Goal: Information Seeking & Learning: Learn about a topic

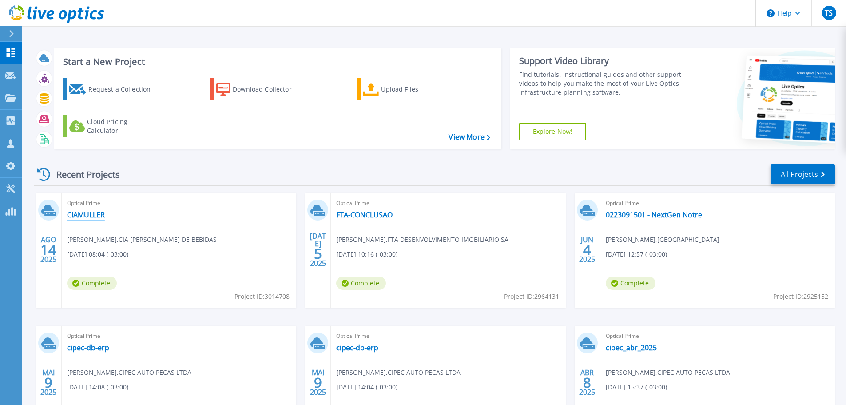
click at [102, 214] on link "CIAMULLER" at bounding box center [86, 214] width 38 height 9
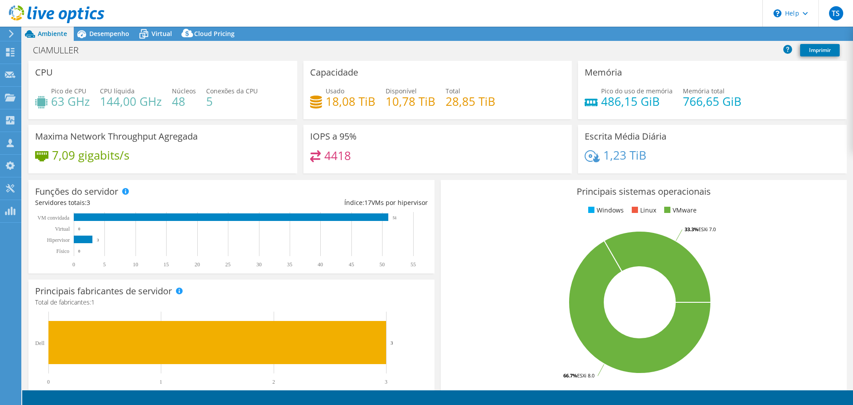
select select "USD"
click at [122, 35] on span "Desempenho" at bounding box center [109, 33] width 40 height 8
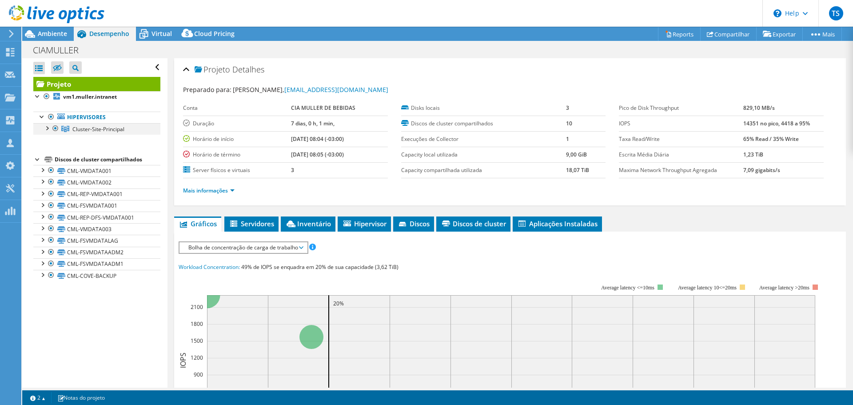
click at [48, 127] on div at bounding box center [46, 127] width 9 height 9
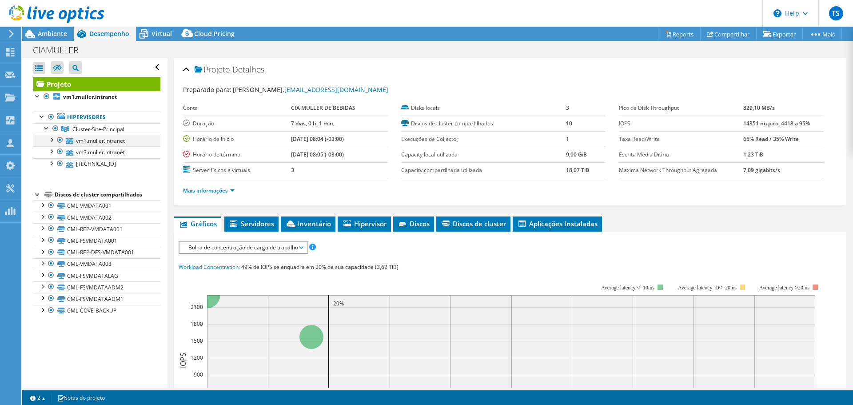
click at [52, 143] on div at bounding box center [51, 139] width 9 height 9
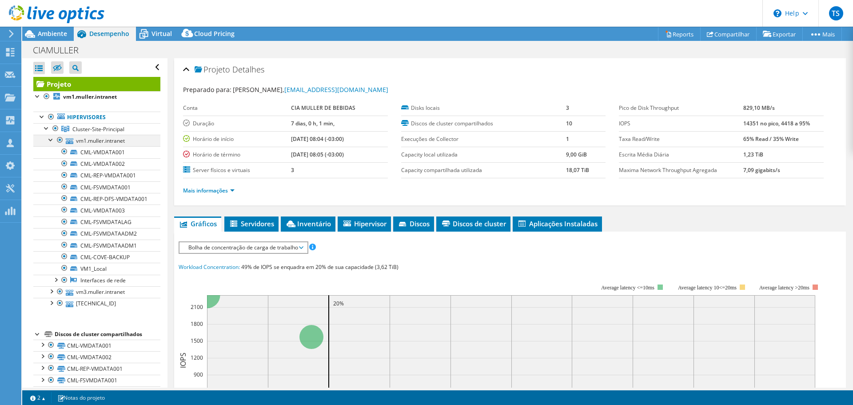
click at [48, 143] on div at bounding box center [51, 139] width 9 height 9
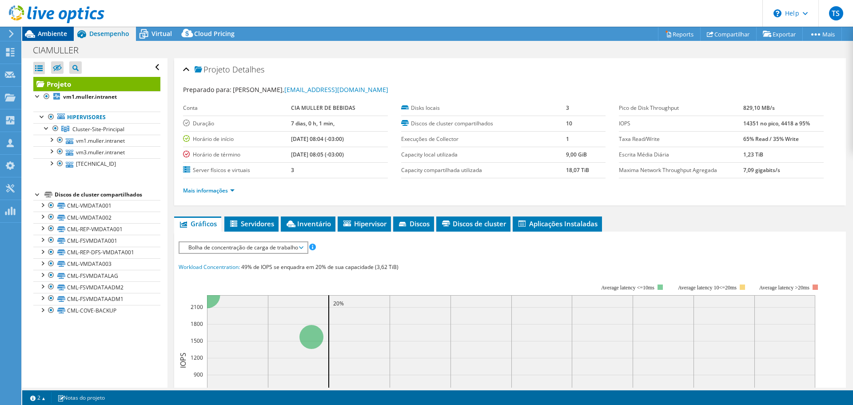
click at [44, 34] on span "Ambiente" at bounding box center [52, 33] width 29 height 8
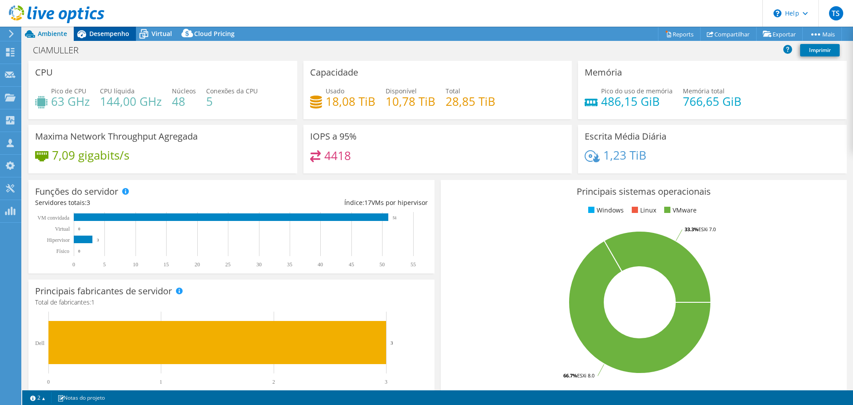
click at [113, 30] on span "Desempenho" at bounding box center [109, 33] width 40 height 8
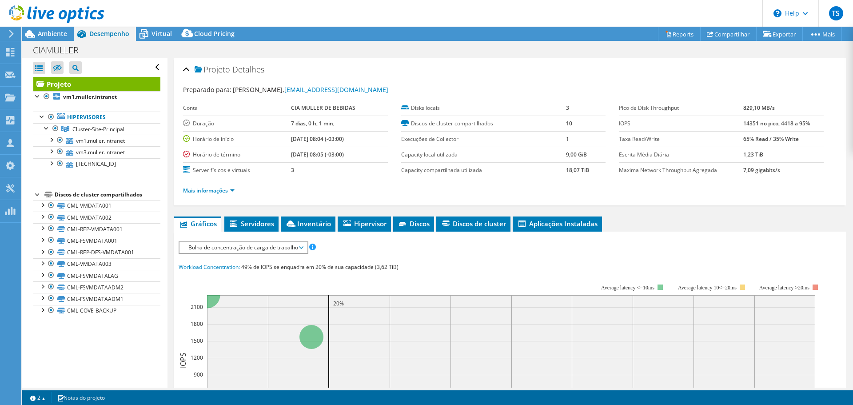
click at [54, 26] on div at bounding box center [52, 15] width 104 height 30
click at [56, 34] on span "Ambiente" at bounding box center [52, 33] width 29 height 8
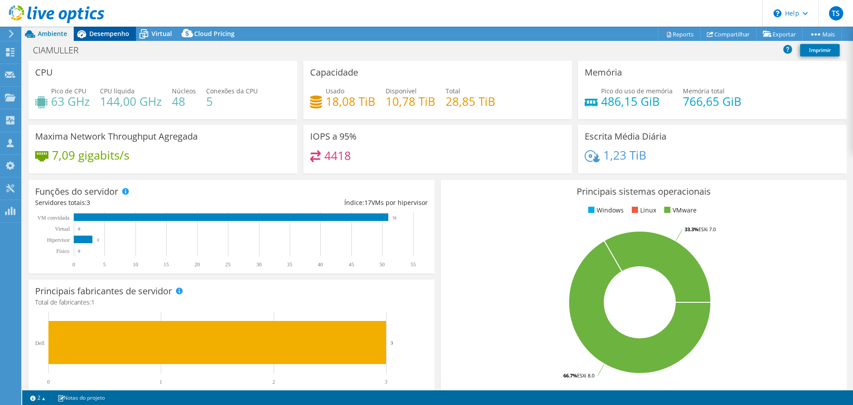
click at [97, 31] on span "Desempenho" at bounding box center [109, 33] width 40 height 8
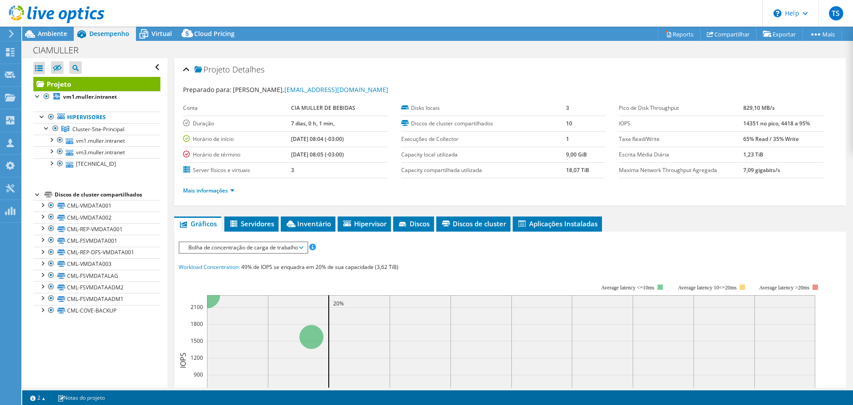
drag, startPoint x: 289, startPoint y: 142, endPoint x: 354, endPoint y: 155, distance: 66.7
click at [354, 155] on tbody "Conta CIA MULLER DE BEBIDAS Duração 7 dias, 0 h, 1 min, Horário de início 08/14…" at bounding box center [285, 139] width 205 height 78
click at [360, 157] on td "08/21/2025, 08:05 (-03:00)" at bounding box center [339, 155] width 97 height 16
click at [359, 157] on td "08/21/2025, 08:05 (-03:00)" at bounding box center [339, 155] width 97 height 16
click at [324, 143] on td "08/14/2025, 08:04 (-03:00)" at bounding box center [339, 139] width 97 height 16
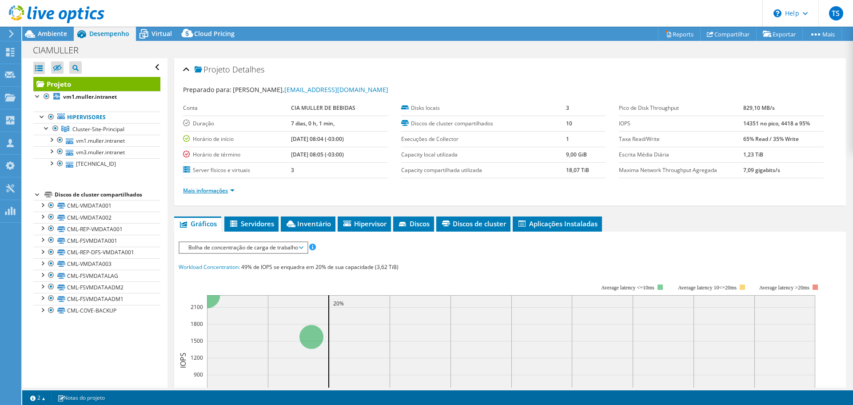
click at [219, 191] on link "Mais informações" at bounding box center [209, 191] width 52 height 8
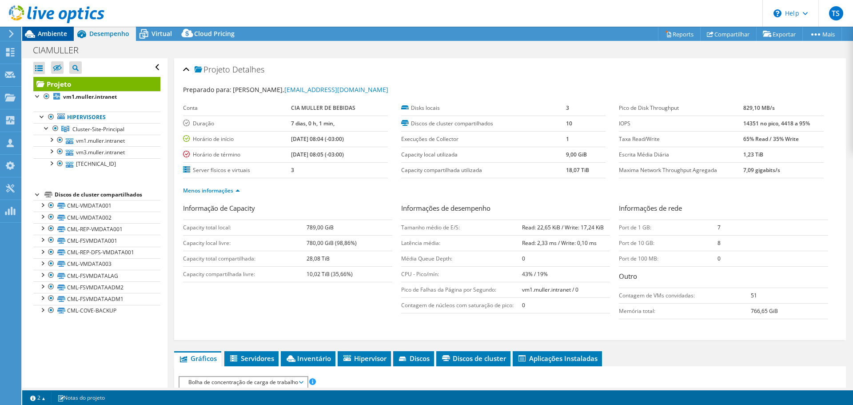
click at [51, 37] on span "Ambiente" at bounding box center [52, 33] width 29 height 8
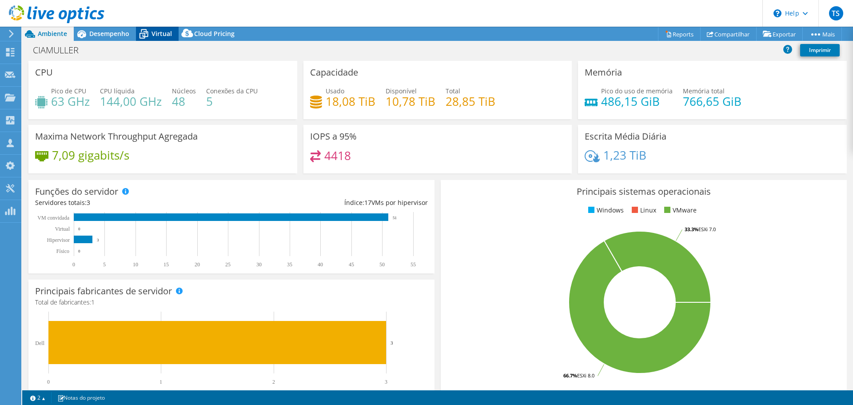
click at [152, 37] on div "Virtual" at bounding box center [157, 34] width 43 height 14
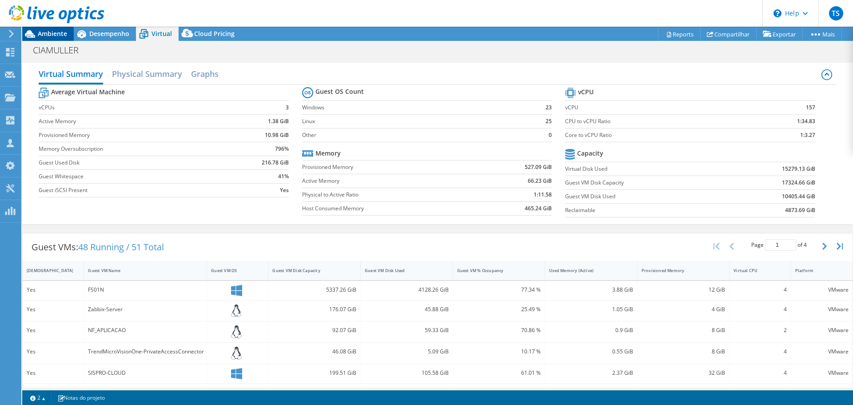
click at [55, 35] on span "Ambiente" at bounding box center [52, 33] width 29 height 8
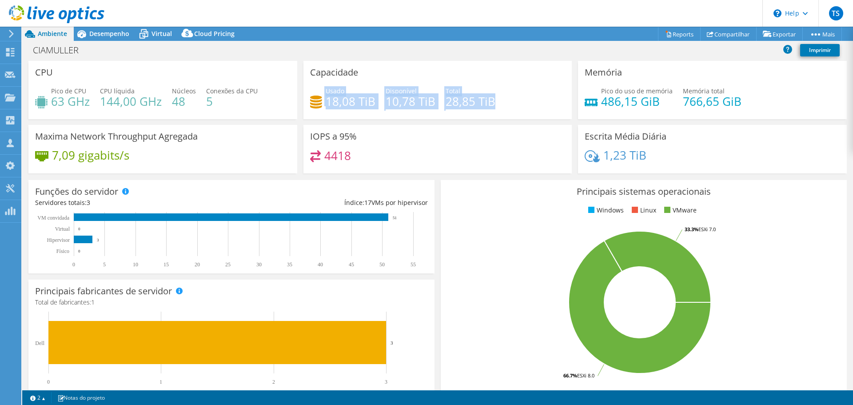
drag, startPoint x: 322, startPoint y: 90, endPoint x: 500, endPoint y: 100, distance: 178.4
click at [500, 100] on div "Usado 18,08 TiB Disponível 10,78 TiB Total 28,85 TiB" at bounding box center [437, 100] width 255 height 29
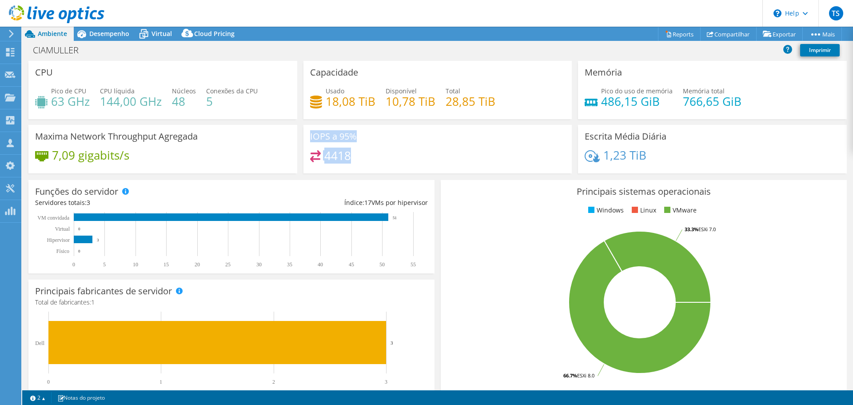
drag, startPoint x: 348, startPoint y: 159, endPoint x: 294, endPoint y: 160, distance: 54.6
click at [295, 159] on div "CPU Pico de CPU 63 GHz CPU líquida 144,00 GHz Núcleos 48 Conexões da CPU 5 Capa…" at bounding box center [437, 120] width 824 height 118
click at [374, 155] on div "4418" at bounding box center [437, 159] width 255 height 19
drag, startPoint x: 352, startPoint y: 158, endPoint x: 322, endPoint y: 157, distance: 30.2
click at [322, 157] on div "4418" at bounding box center [437, 159] width 255 height 19
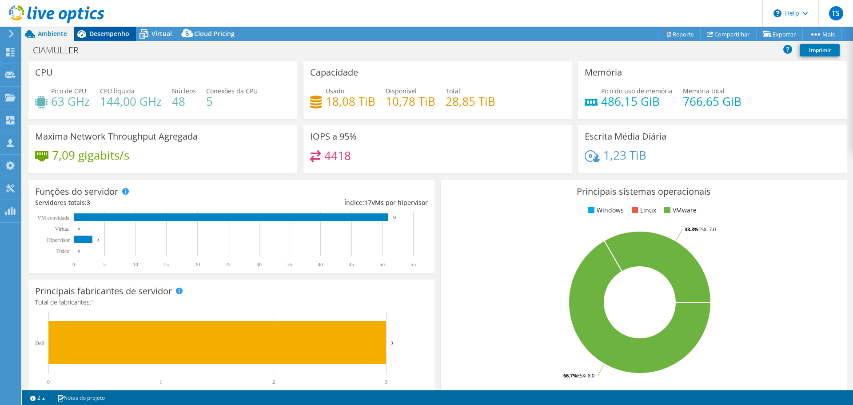
click at [112, 35] on span "Desempenho" at bounding box center [109, 33] width 40 height 8
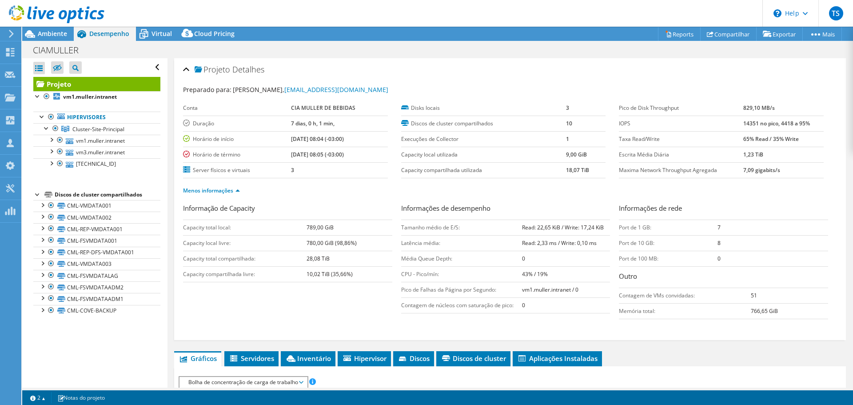
drag, startPoint x: 737, startPoint y: 127, endPoint x: 813, endPoint y: 126, distance: 76.0
click at [813, 126] on tr "IOPS 14351 no pico, 4418 a 95%" at bounding box center [721, 123] width 205 height 16
click at [745, 124] on b "14351 no pico, 4418 a 95%" at bounding box center [776, 123] width 67 height 8
drag, startPoint x: 742, startPoint y: 125, endPoint x: 733, endPoint y: 127, distance: 9.0
click at [733, 127] on tr "IOPS 14351 no pico, 4418 a 95%" at bounding box center [721, 123] width 205 height 16
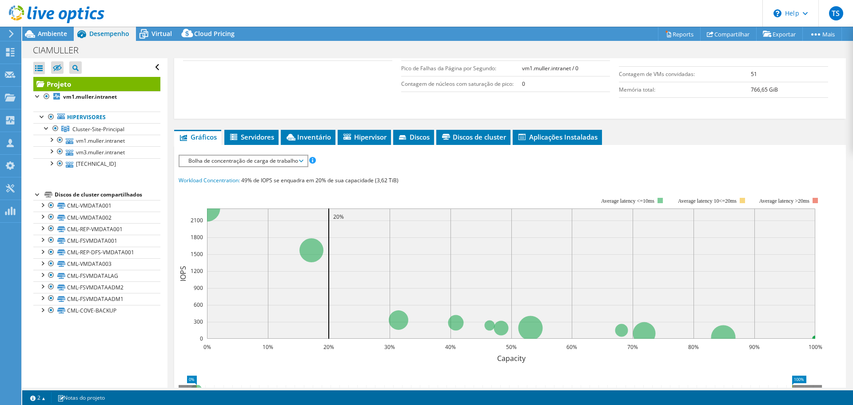
scroll to position [222, 0]
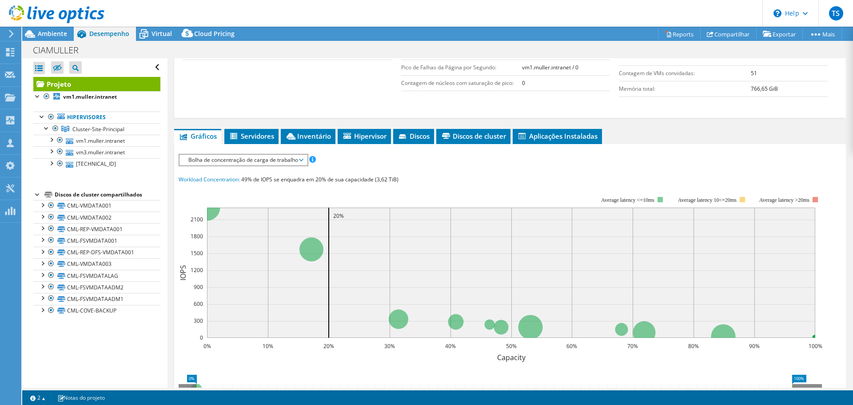
click at [286, 159] on span "Bolha de concentração de carga de trabalho" at bounding box center [243, 160] width 119 height 11
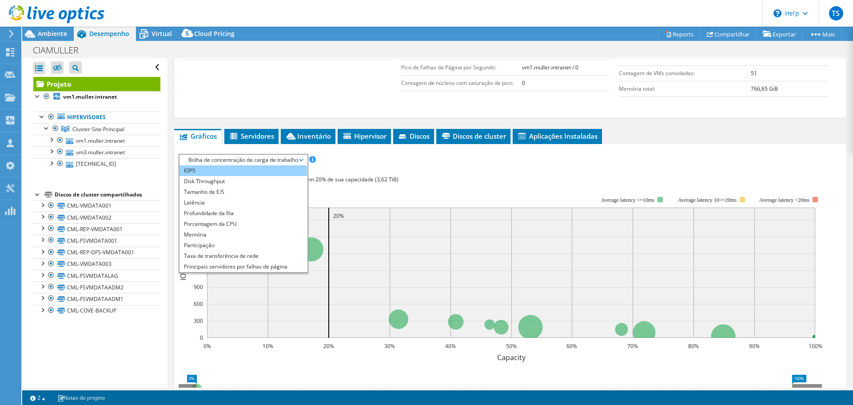
click at [203, 168] on li "IOPS" at bounding box center [242, 170] width 127 height 11
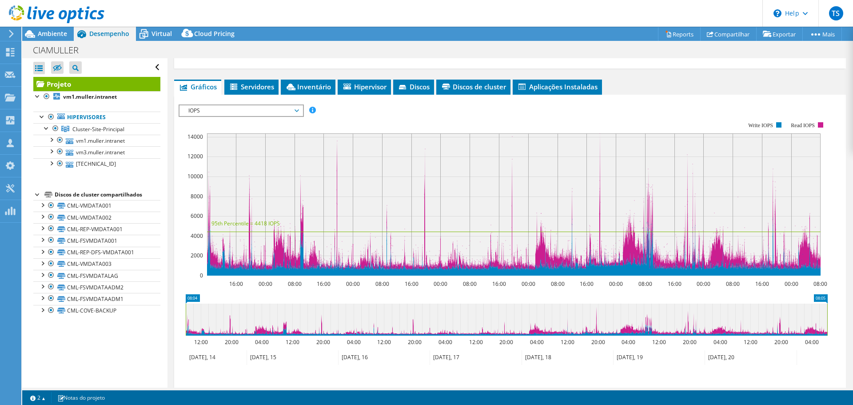
scroll to position [311, 0]
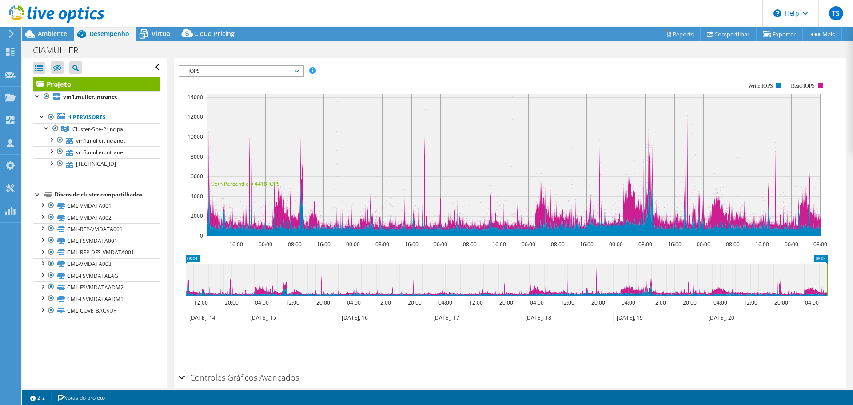
click at [337, 107] on rect at bounding box center [513, 165] width 613 height 142
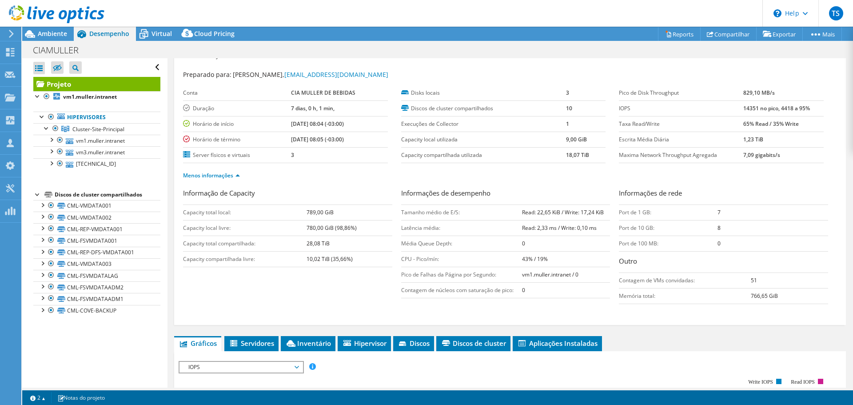
scroll to position [0, 0]
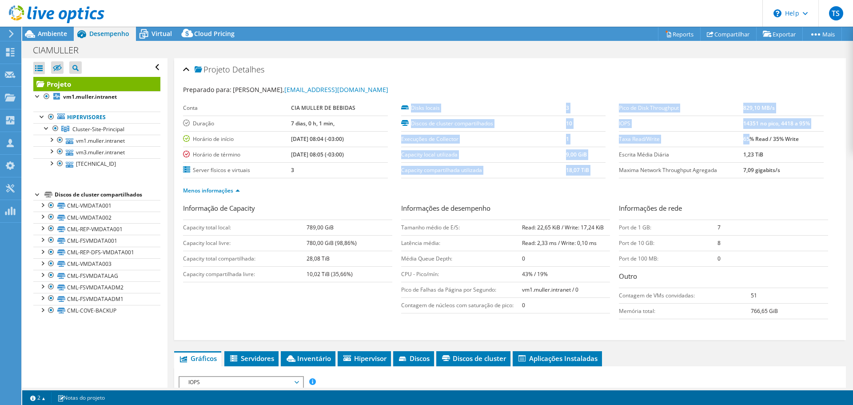
drag, startPoint x: 612, startPoint y: 128, endPoint x: 765, endPoint y: 130, distance: 152.8
click at [763, 130] on section "Preparado para: willian Silva, williansilva@ciamuller.com.br Conta CIA MULLER D…" at bounding box center [510, 144] width 654 height 118
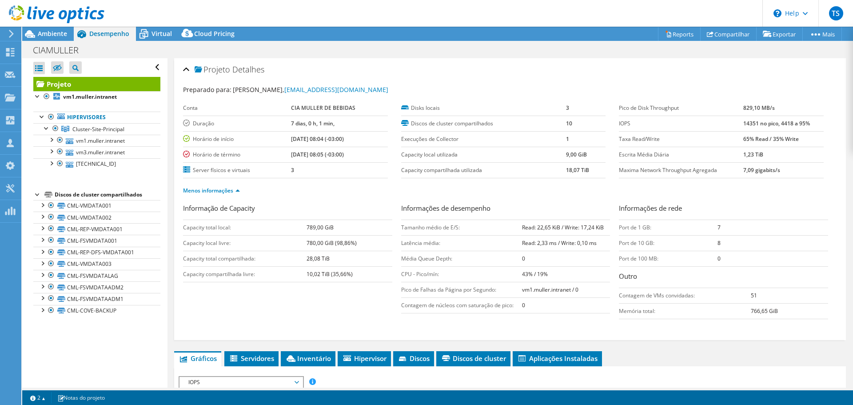
click at [775, 130] on td "14351 no pico, 4418 a 95%" at bounding box center [783, 123] width 80 height 16
drag, startPoint x: 810, startPoint y: 121, endPoint x: 615, endPoint y: 124, distance: 195.0
click at [619, 124] on tr "IOPS 14351 no pico, 4418 a 95%" at bounding box center [721, 123] width 205 height 16
click at [698, 120] on label "IOPS" at bounding box center [681, 123] width 124 height 9
drag, startPoint x: 721, startPoint y: 123, endPoint x: 616, endPoint y: 126, distance: 105.7
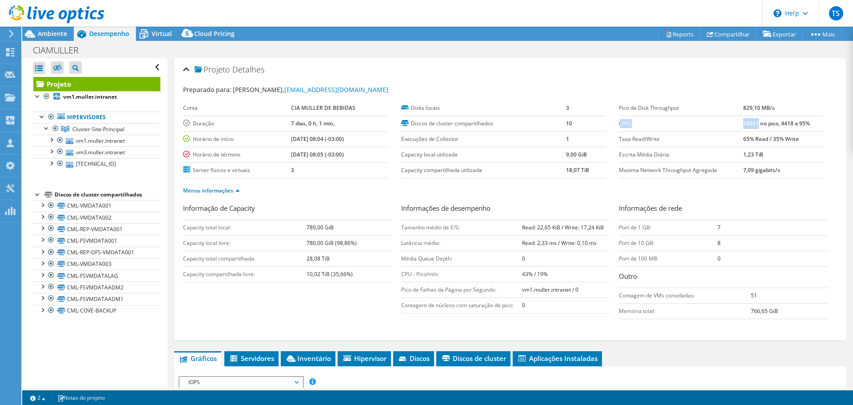
click at [619, 126] on tr "IOPS 14351 no pico, 4418 a 95%" at bounding box center [721, 123] width 205 height 16
click at [717, 139] on label "Taxa Read/Write" at bounding box center [681, 139] width 124 height 9
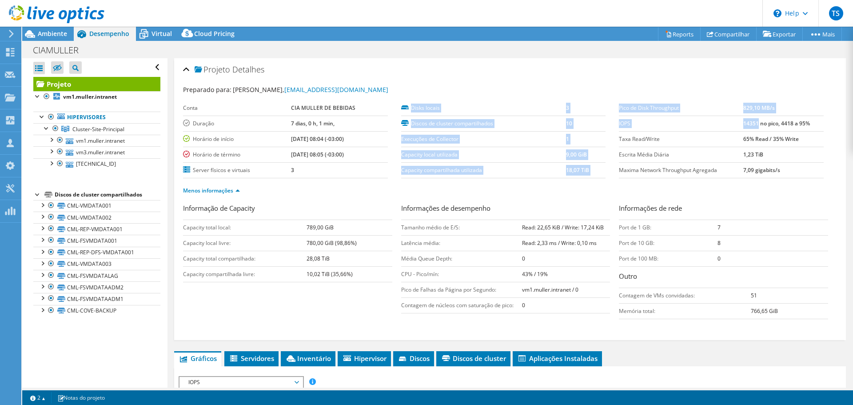
drag, startPoint x: 612, startPoint y: 127, endPoint x: 751, endPoint y: 129, distance: 139.0
click at [751, 129] on section "Preparado para: willian Silva, williansilva@ciamuller.com.br Conta CIA MULLER D…" at bounding box center [510, 144] width 654 height 118
click at [751, 129] on td "14351 no pico, 4418 a 95%" at bounding box center [783, 123] width 80 height 16
drag, startPoint x: 751, startPoint y: 124, endPoint x: 614, endPoint y: 125, distance: 137.7
click at [614, 125] on section "Preparado para: willian Silva, williansilva@ciamuller.com.br Conta CIA MULLER D…" at bounding box center [510, 144] width 654 height 118
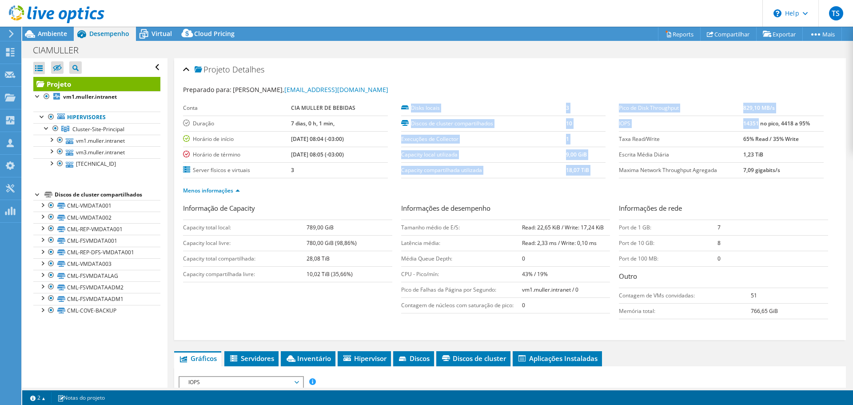
copy section "Disks locais 3 Discos de cluster compartilhados 10 Execuções de Collector 1 Cap…"
click at [52, 30] on span "Ambiente" at bounding box center [52, 33] width 29 height 8
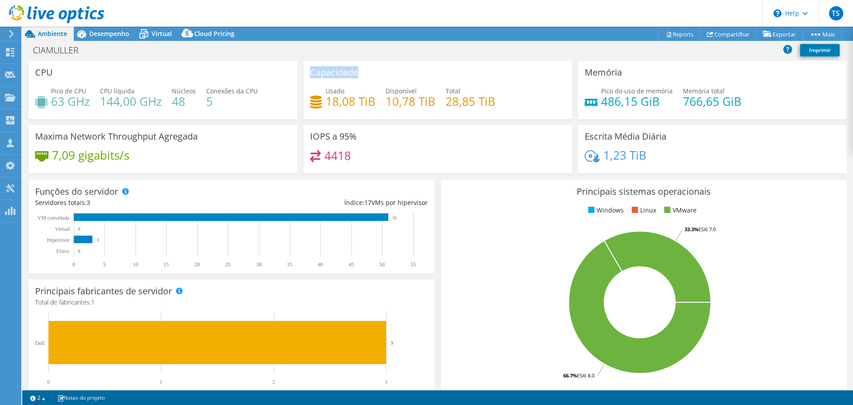
drag, startPoint x: 307, startPoint y: 71, endPoint x: 373, endPoint y: 73, distance: 66.2
click at [373, 73] on div "Capacidade Usado 18,08 TiB Disponível 10,78 TiB Total 28,85 TiB" at bounding box center [437, 90] width 269 height 58
drag, startPoint x: 328, startPoint y: 103, endPoint x: 361, endPoint y: 105, distance: 33.4
click at [361, 105] on h4 "18,08 TiB" at bounding box center [351, 101] width 50 height 10
drag, startPoint x: 365, startPoint y: 104, endPoint x: 319, endPoint y: 103, distance: 46.2
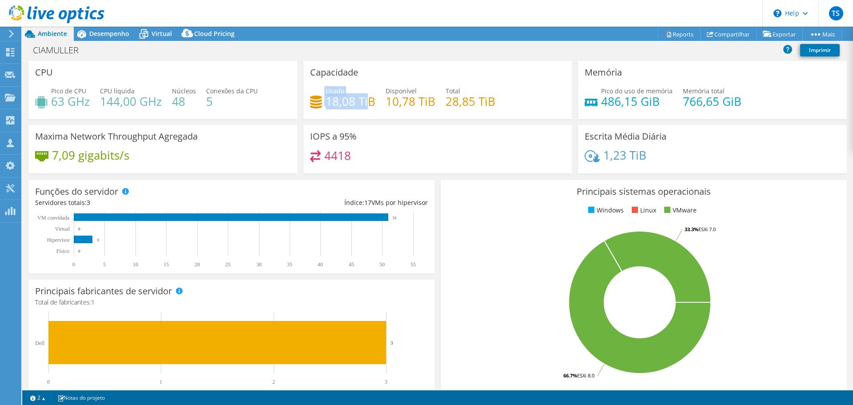
click at [319, 103] on div "Usado 18,08 TiB" at bounding box center [342, 96] width 65 height 20
click at [121, 33] on span "Desempenho" at bounding box center [109, 33] width 40 height 8
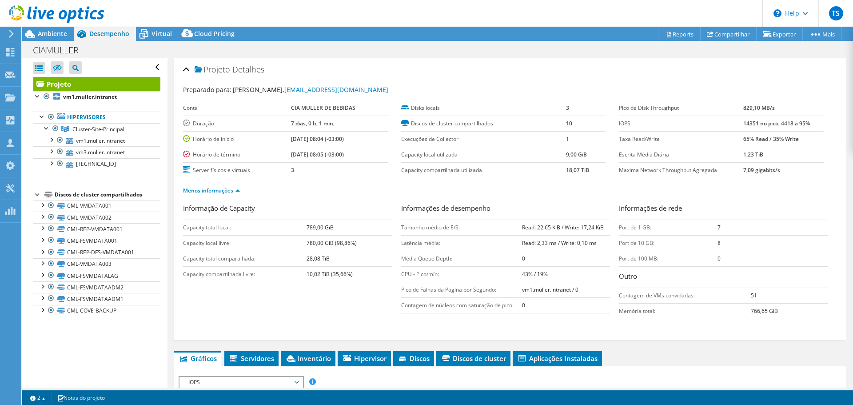
drag, startPoint x: 735, startPoint y: 124, endPoint x: 757, endPoint y: 123, distance: 22.7
click at [757, 123] on tr "IOPS 14351 no pico, 4418 a 95%" at bounding box center [721, 123] width 205 height 16
click at [753, 127] on b "14351 no pico, 4418 a 95%" at bounding box center [776, 123] width 67 height 8
click at [750, 126] on b "14351 no pico, 4418 a 95%" at bounding box center [776, 123] width 67 height 8
click at [41, 36] on span "Ambiente" at bounding box center [52, 33] width 29 height 8
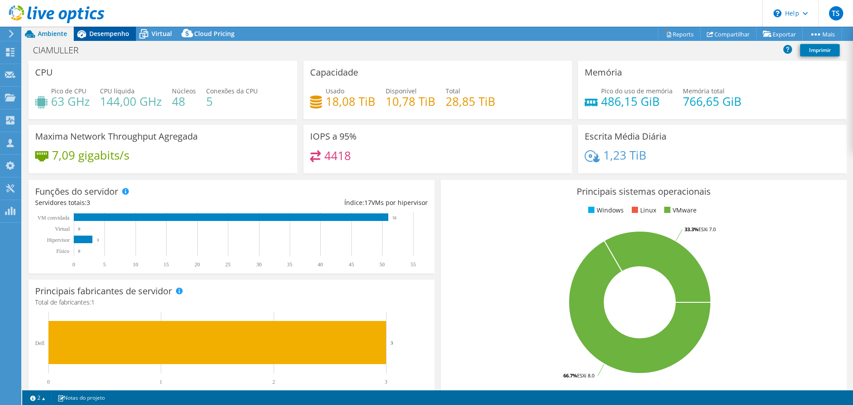
click at [101, 36] on span "Desempenho" at bounding box center [109, 33] width 40 height 8
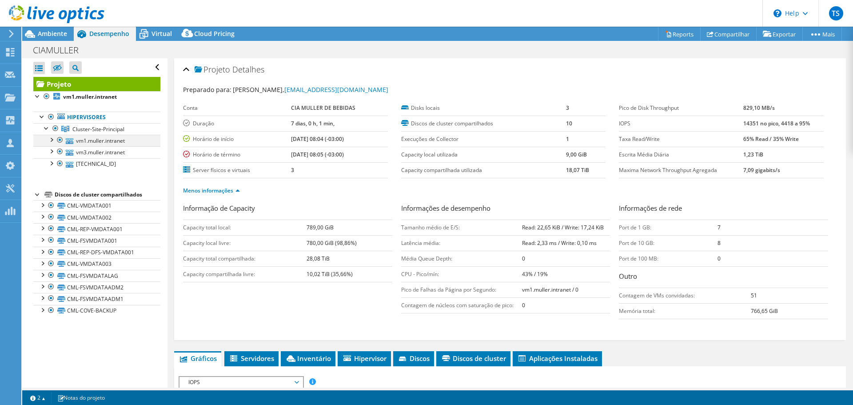
click at [50, 142] on div at bounding box center [51, 139] width 9 height 9
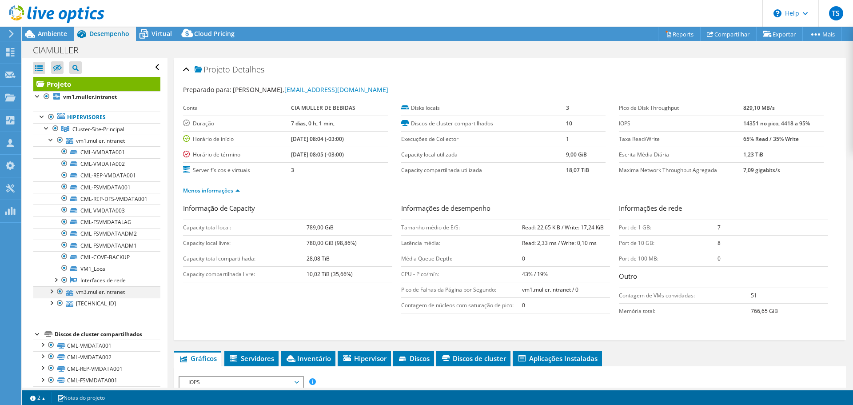
click at [52, 295] on div at bounding box center [51, 290] width 9 height 9
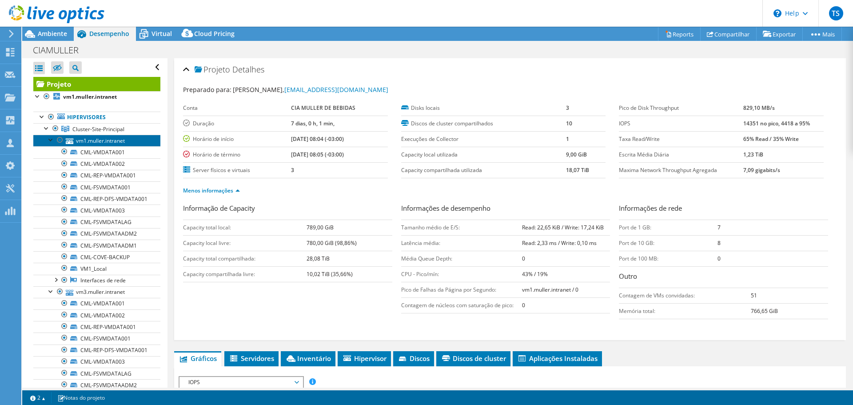
click at [115, 140] on link "vm1.[PERSON_NAME].intranet" at bounding box center [96, 141] width 127 height 12
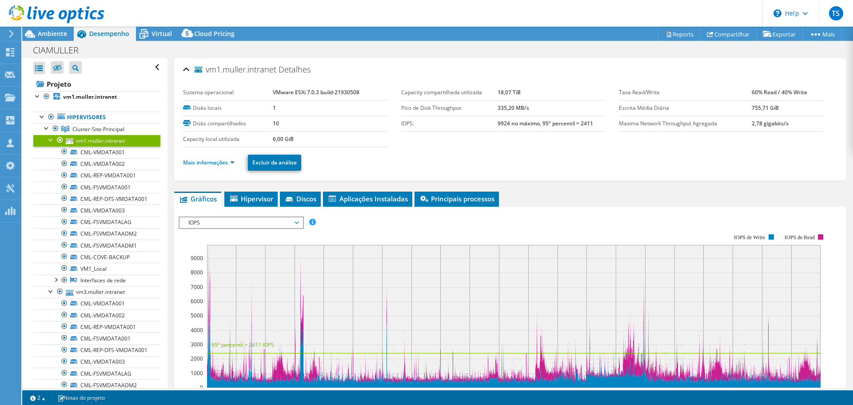
click at [211, 155] on ul "Mais informações Excluir da análise" at bounding box center [510, 161] width 654 height 18
click at [213, 162] on link "Mais informações" at bounding box center [209, 163] width 52 height 8
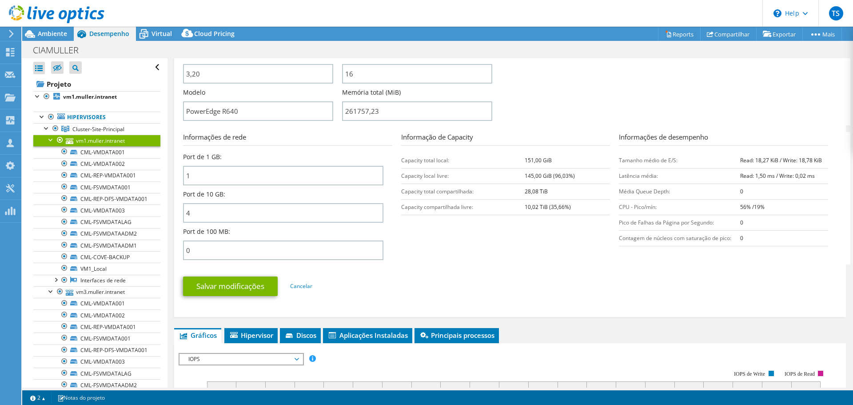
scroll to position [178, 0]
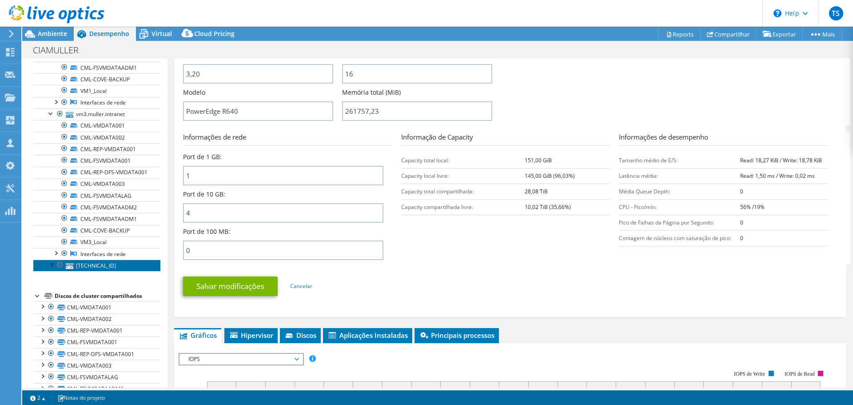
click at [95, 271] on link "[TECHNICAL_ID]" at bounding box center [96, 265] width 127 height 12
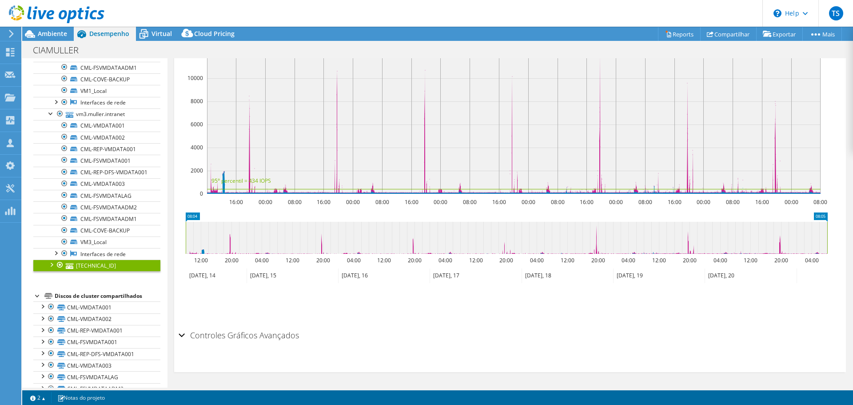
scroll to position [0, 0]
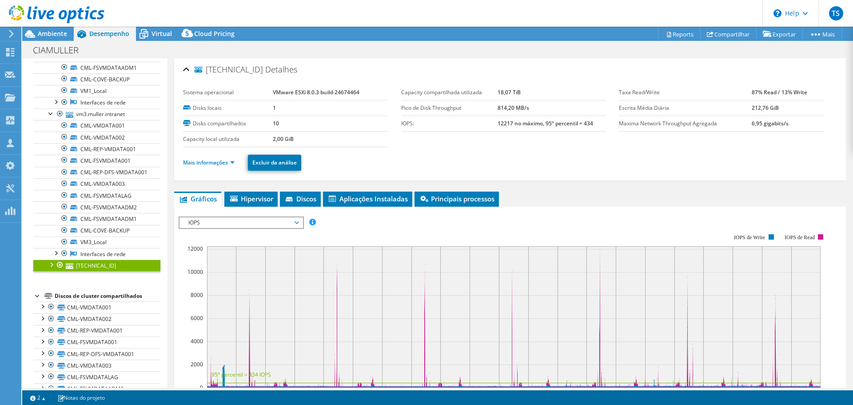
click at [223, 158] on li "Mais informações" at bounding box center [211, 163] width 57 height 10
click at [230, 161] on link "Mais informações" at bounding box center [209, 163] width 52 height 8
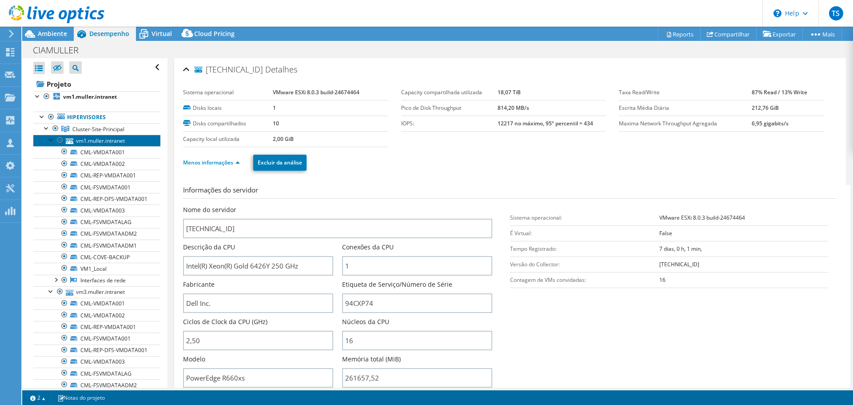
click at [89, 142] on link "vm1.[PERSON_NAME].intranet" at bounding box center [96, 141] width 127 height 12
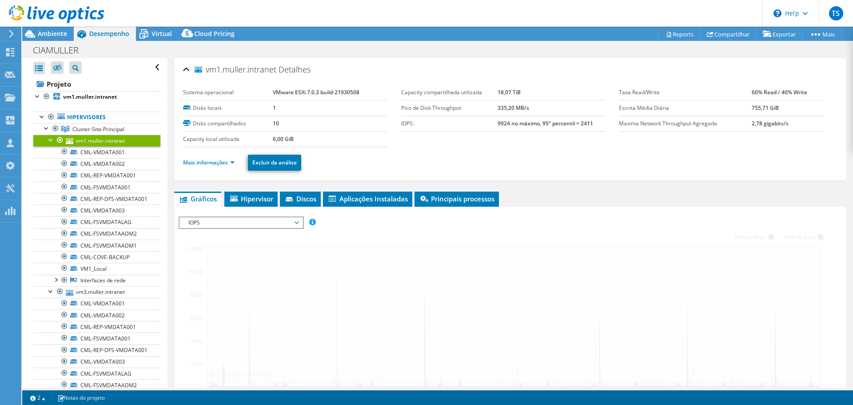
click at [47, 139] on div at bounding box center [51, 139] width 9 height 9
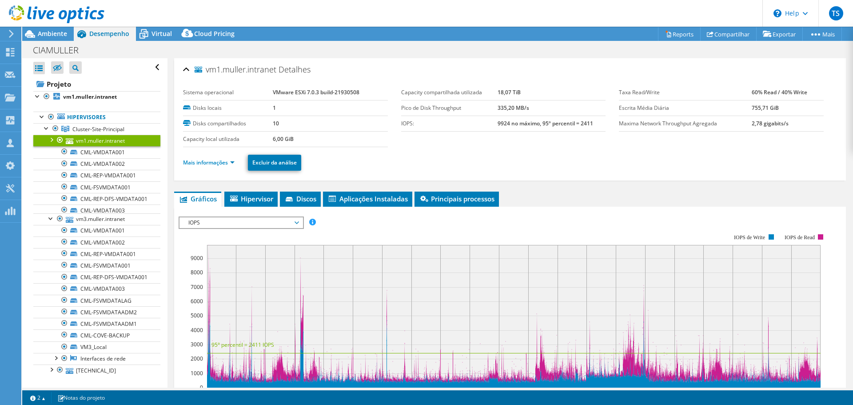
click at [51, 142] on div at bounding box center [51, 139] width 9 height 9
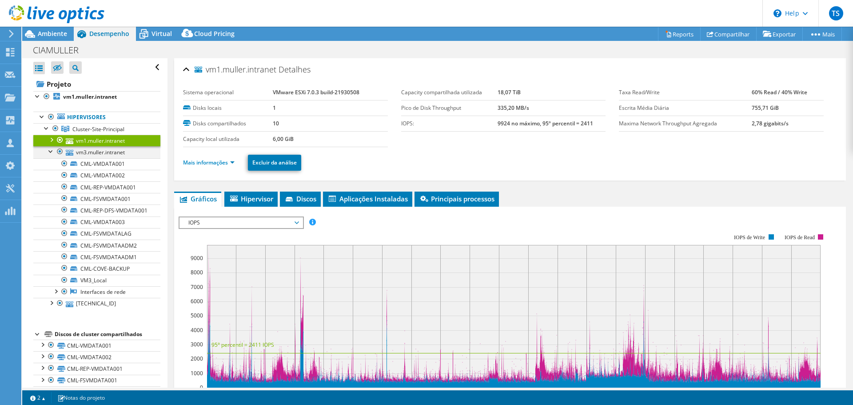
click at [50, 151] on div at bounding box center [51, 150] width 9 height 9
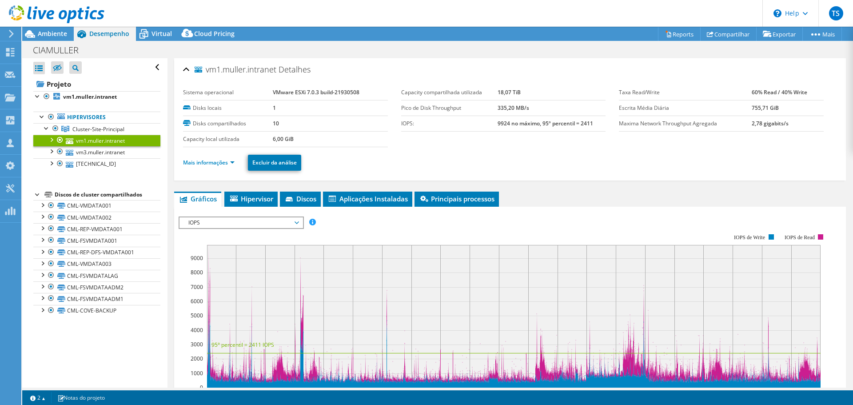
click at [50, 176] on ul "Hipervisores Cluster-Site-Principal vm1.muller.intranet" at bounding box center [96, 141] width 127 height 76
click at [22, 166] on div "TS Parceiro de Canal Thiago Souza thiago.souza@jpstech.com.br J PELLISSON DA SI…" at bounding box center [426, 202] width 853 height 405
click at [40, 126] on link "Cluster-Site-Principal" at bounding box center [96, 129] width 127 height 12
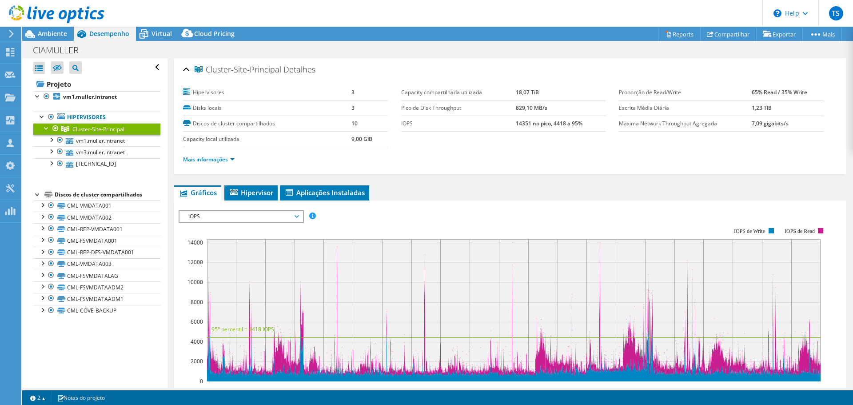
click at [42, 129] on link "Cluster-Site-Principal" at bounding box center [96, 129] width 127 height 12
click at [52, 154] on div at bounding box center [51, 150] width 9 height 9
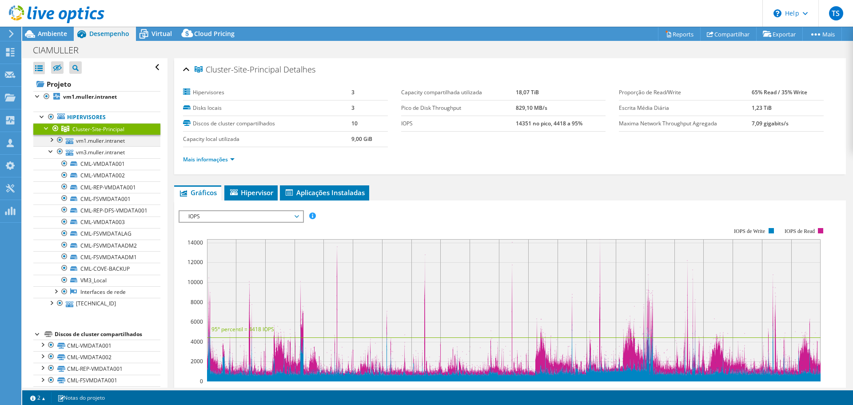
click at [50, 142] on div at bounding box center [51, 139] width 9 height 9
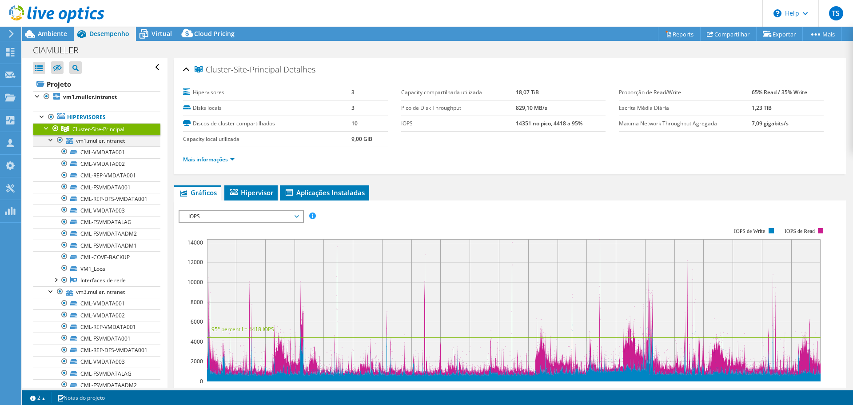
click at [50, 142] on div at bounding box center [51, 139] width 9 height 9
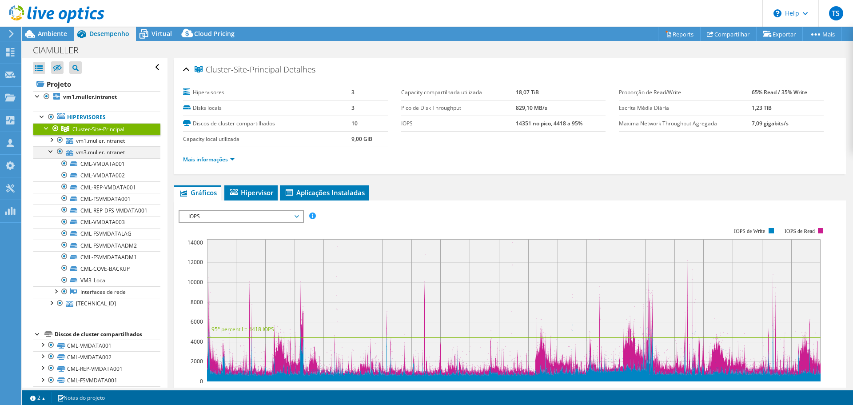
click at [49, 151] on div at bounding box center [51, 150] width 9 height 9
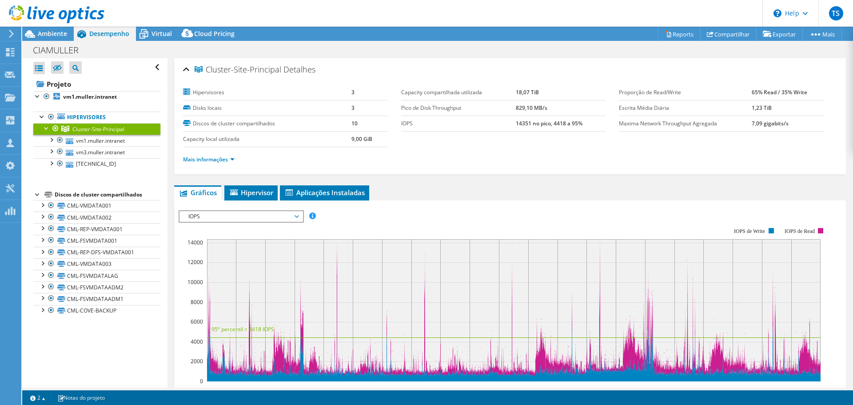
click at [45, 127] on div at bounding box center [46, 127] width 9 height 9
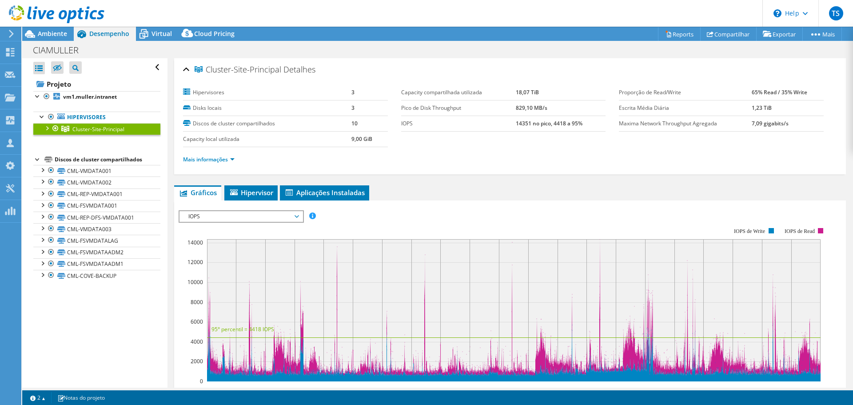
click at [45, 127] on div at bounding box center [46, 127] width 9 height 9
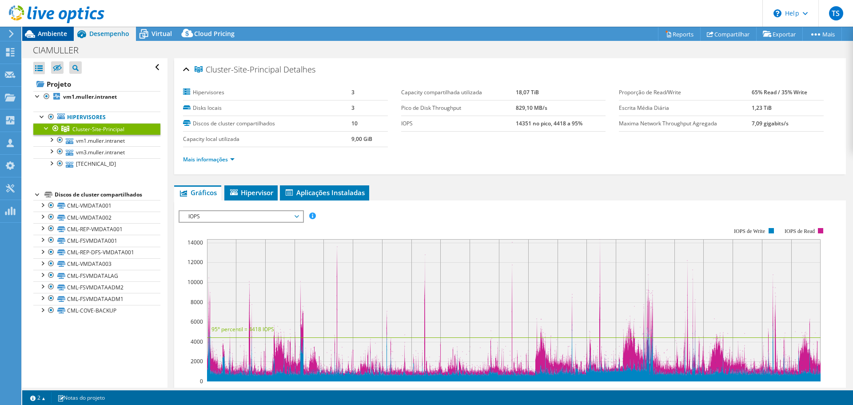
click at [55, 35] on span "Ambiente" at bounding box center [52, 33] width 29 height 8
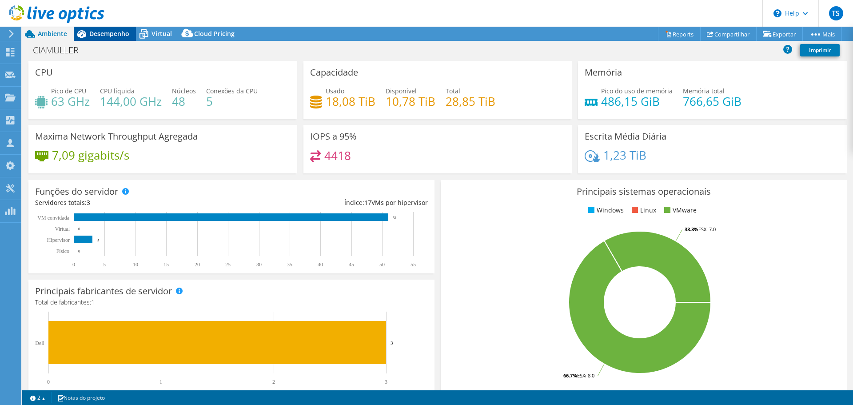
click at [116, 35] on span "Desempenho" at bounding box center [109, 33] width 40 height 8
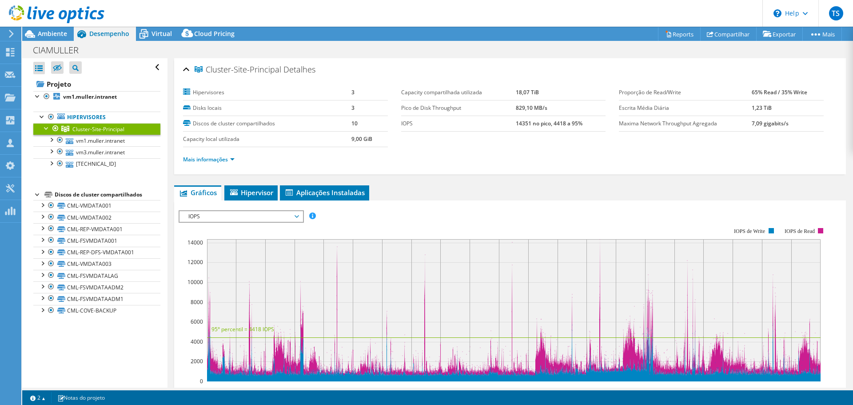
click at [41, 130] on link "Cluster-Site-Principal" at bounding box center [96, 129] width 127 height 12
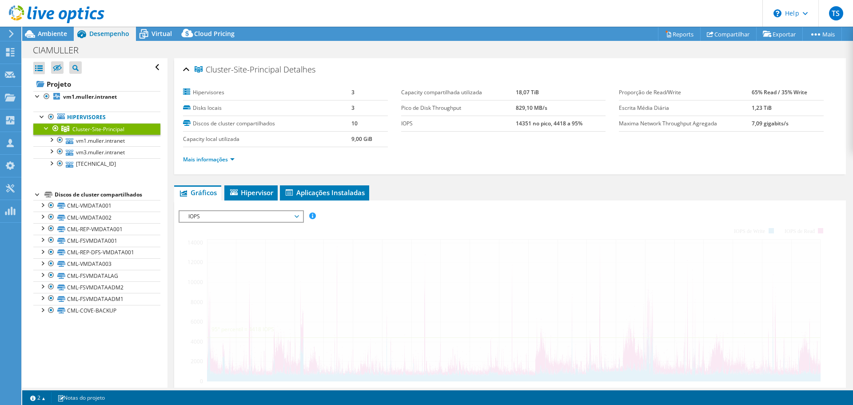
click at [46, 129] on div at bounding box center [46, 127] width 9 height 9
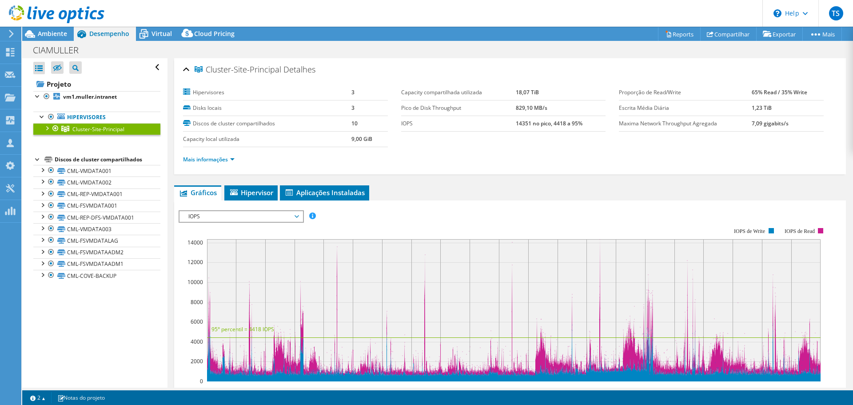
click at [48, 128] on div at bounding box center [46, 127] width 9 height 9
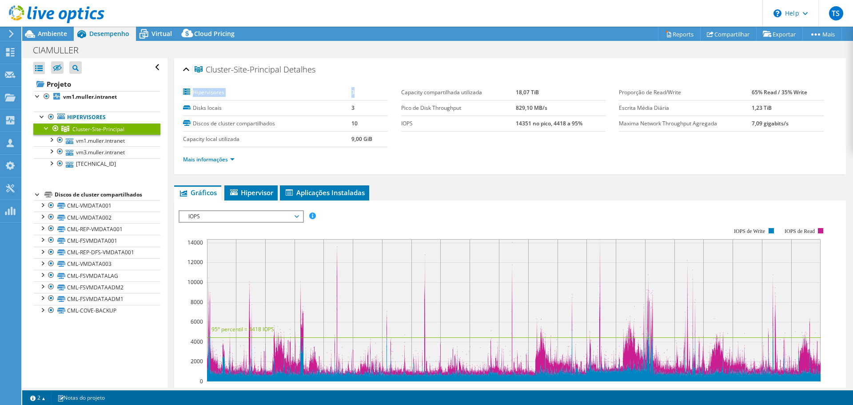
drag, startPoint x: 194, startPoint y: 92, endPoint x: 357, endPoint y: 97, distance: 163.1
click at [357, 97] on tr "Hipervisores 3" at bounding box center [285, 93] width 205 height 16
click at [48, 143] on div at bounding box center [51, 139] width 9 height 9
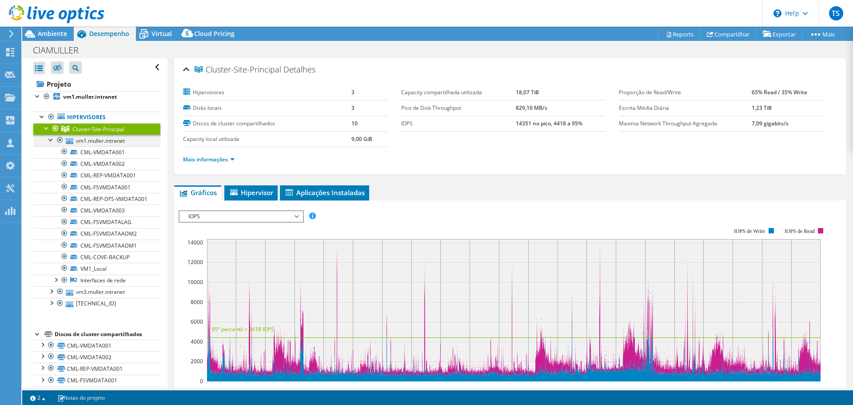
click at [51, 138] on div at bounding box center [51, 139] width 9 height 9
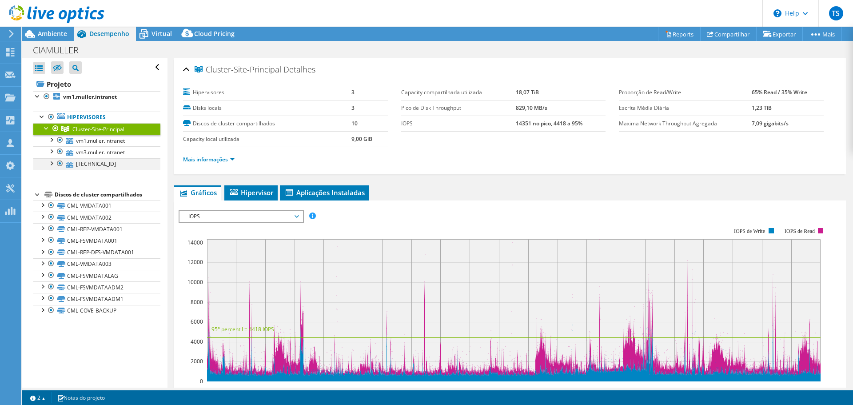
click at [50, 161] on div at bounding box center [51, 162] width 9 height 9
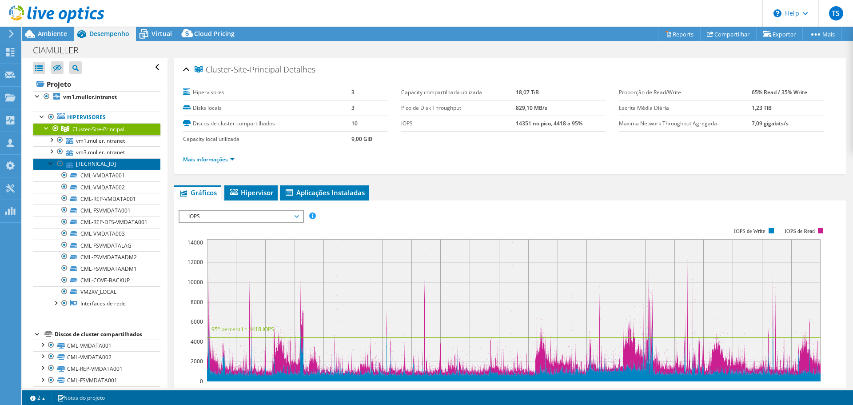
click at [76, 160] on link "[TECHNICAL_ID]" at bounding box center [96, 164] width 127 height 12
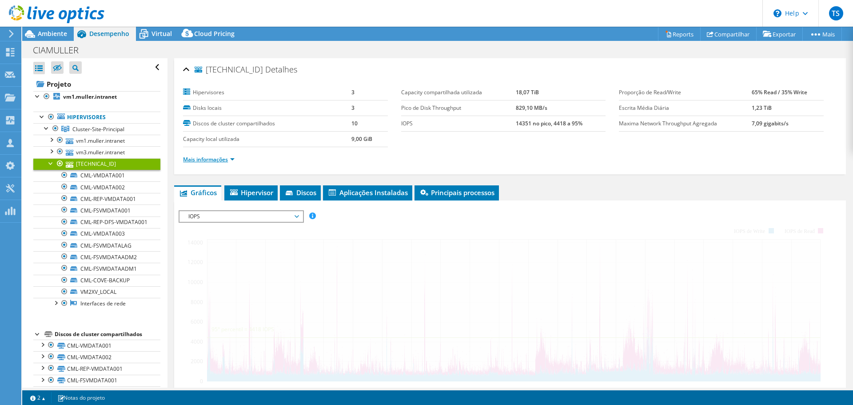
click at [218, 162] on link "Mais informações" at bounding box center [209, 159] width 52 height 8
click at [219, 159] on link "Mais informações" at bounding box center [209, 159] width 52 height 8
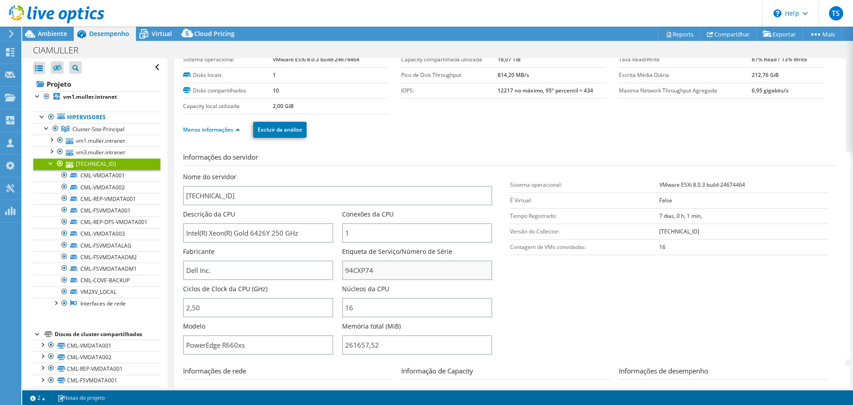
scroll to position [44, 0]
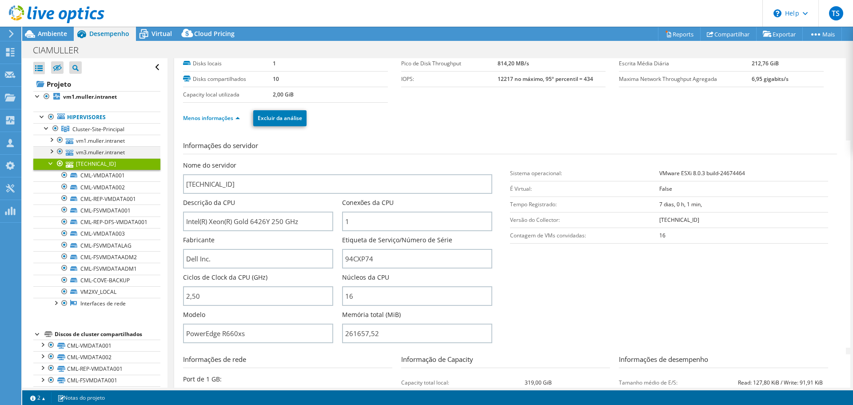
click at [50, 150] on div at bounding box center [51, 150] width 9 height 9
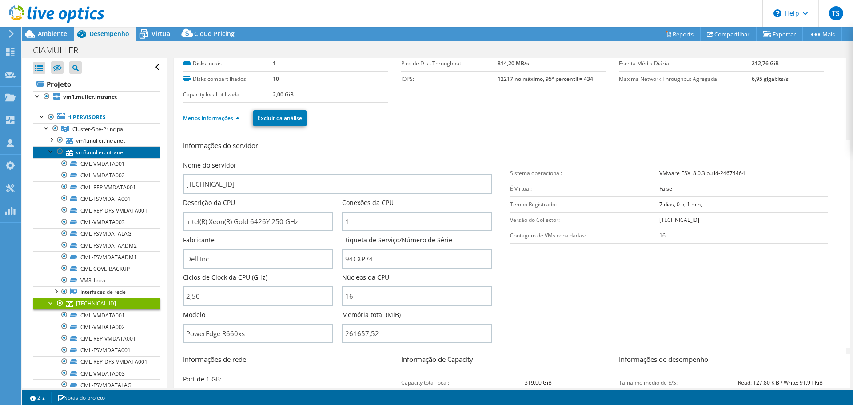
click at [91, 151] on link "vm3.[PERSON_NAME].intranet" at bounding box center [96, 152] width 127 height 12
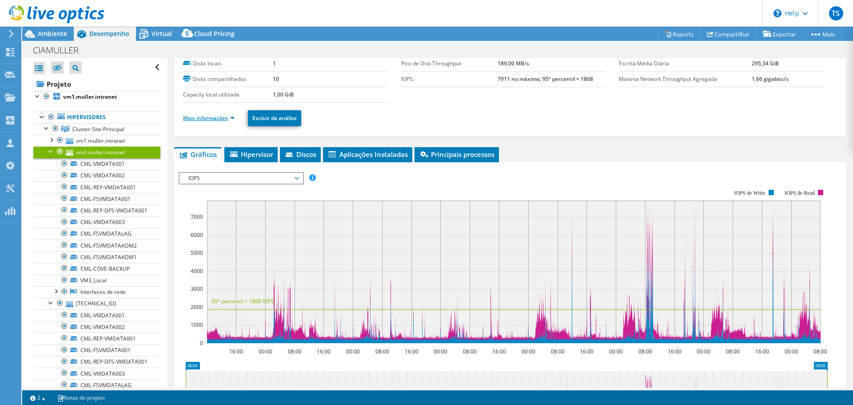
click at [210, 118] on link "Mais informações" at bounding box center [209, 118] width 52 height 8
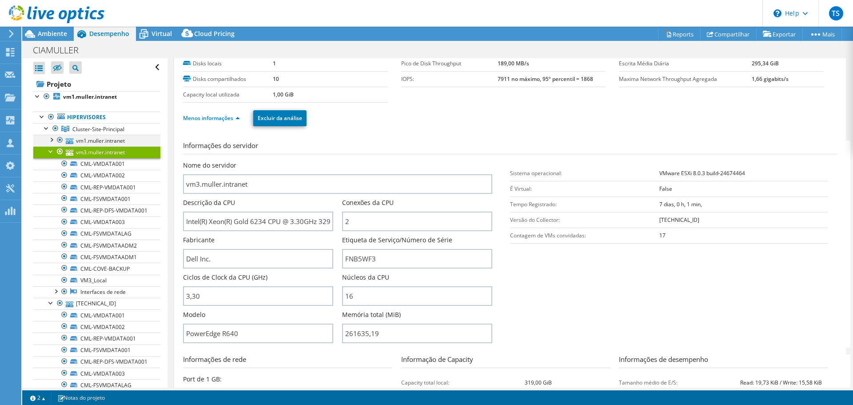
click at [48, 140] on div at bounding box center [51, 139] width 9 height 9
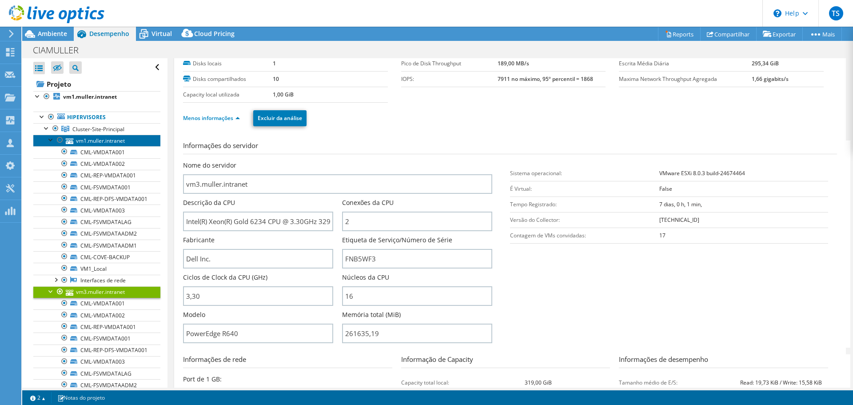
click at [113, 141] on link "vm1.[PERSON_NAME].intranet" at bounding box center [96, 141] width 127 height 12
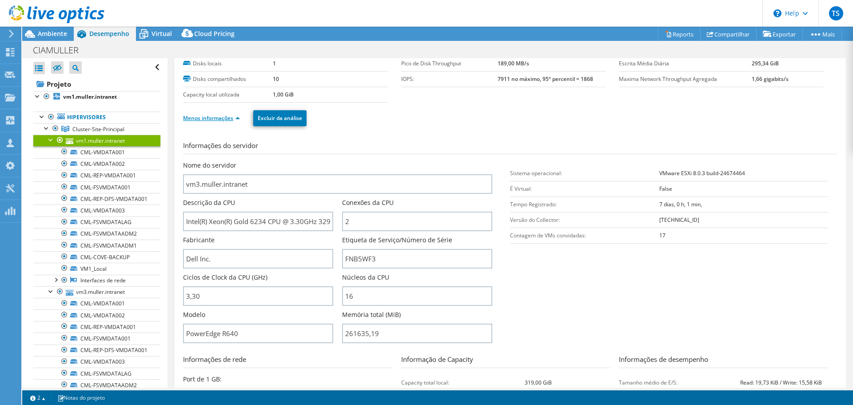
click at [233, 119] on link "Menos informações" at bounding box center [211, 118] width 57 height 8
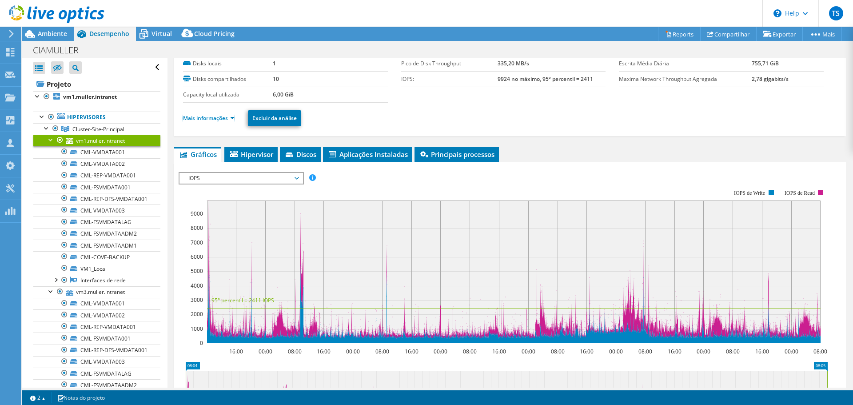
click at [235, 118] on link "Mais informações" at bounding box center [209, 118] width 52 height 8
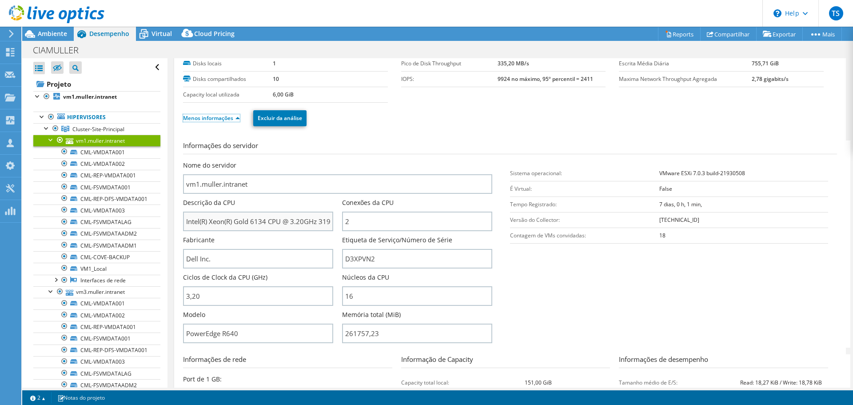
scroll to position [89, 0]
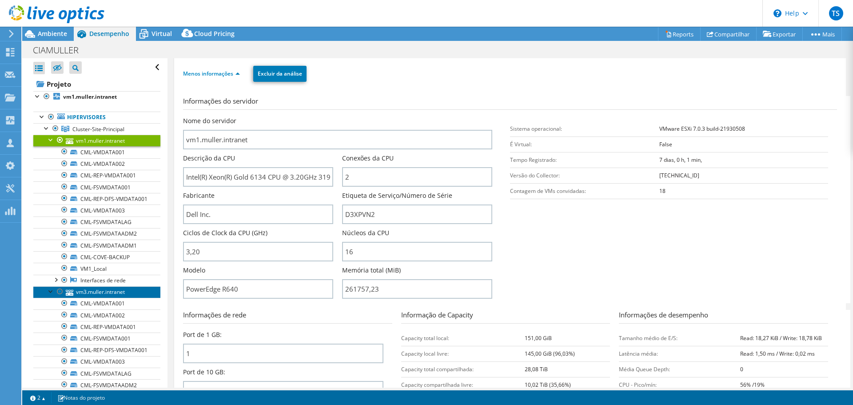
click at [94, 298] on link "vm3.[PERSON_NAME].intranet" at bounding box center [96, 292] width 127 height 12
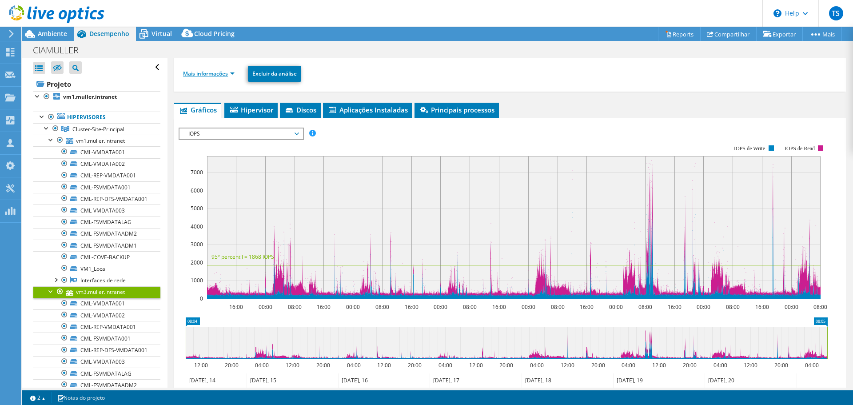
click at [196, 73] on link "Mais informações" at bounding box center [209, 74] width 52 height 8
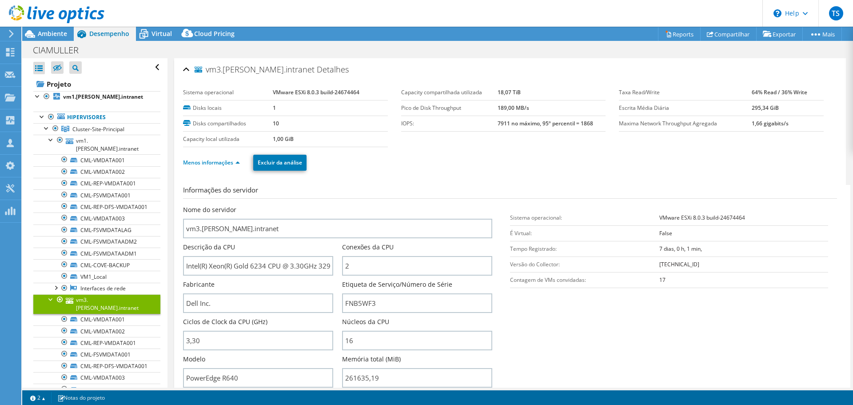
select select "USD"
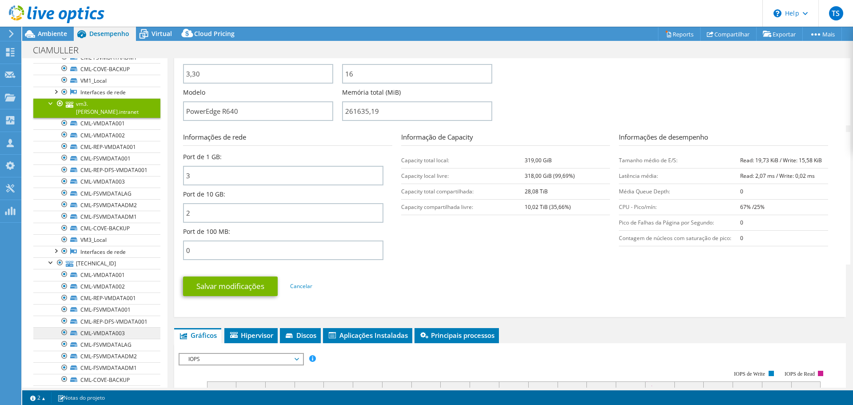
scroll to position [266, 0]
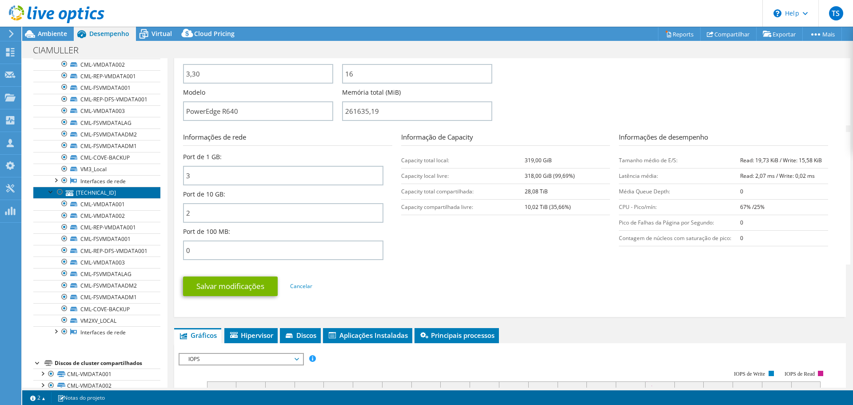
click at [103, 191] on link "[TECHNICAL_ID]" at bounding box center [96, 193] width 127 height 12
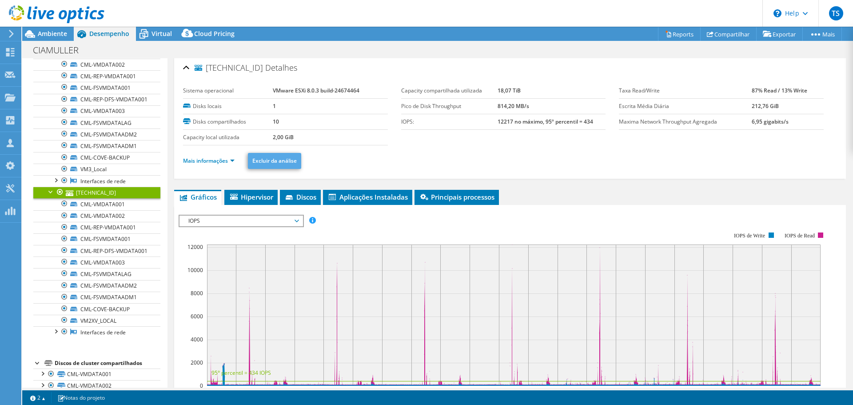
scroll to position [0, 0]
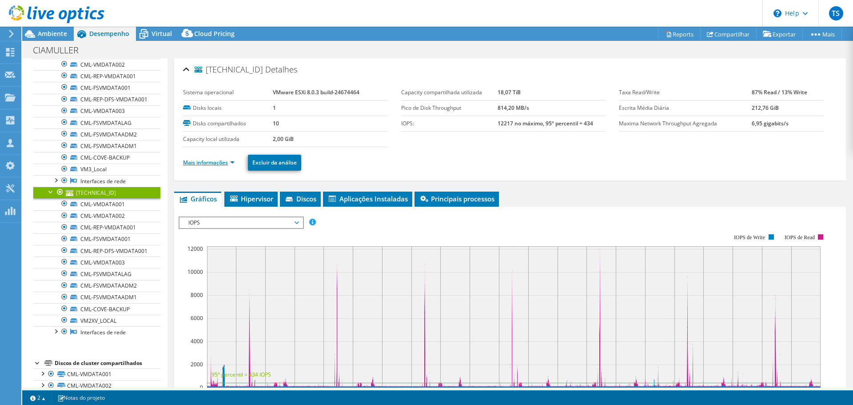
click at [223, 159] on link "Mais informações" at bounding box center [209, 163] width 52 height 8
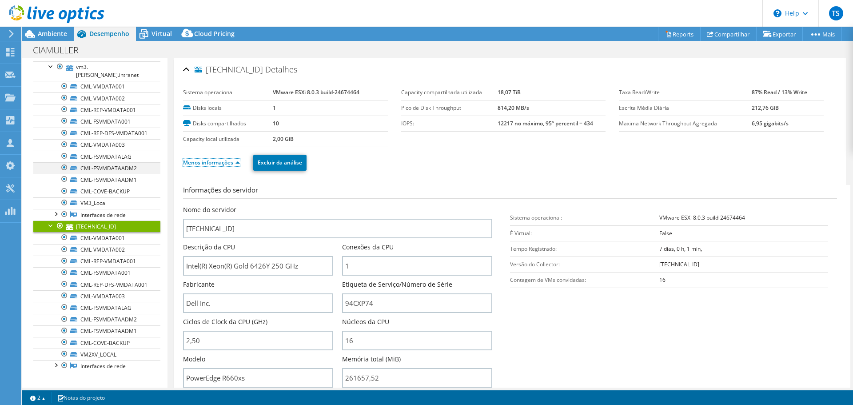
scroll to position [178, 0]
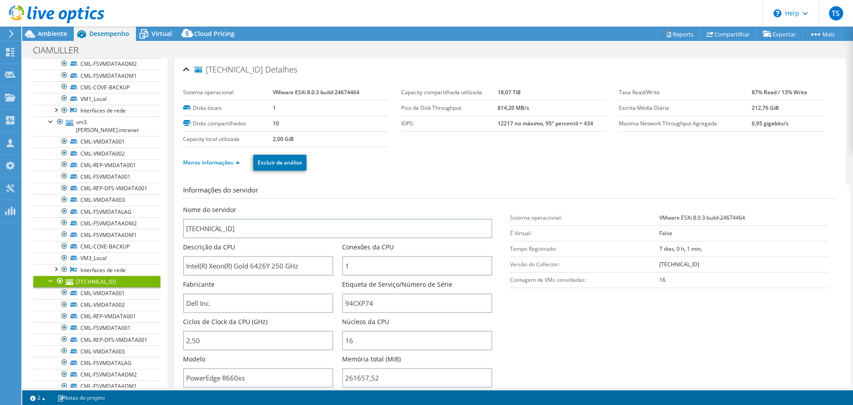
click at [49, 280] on div at bounding box center [51, 279] width 9 height 9
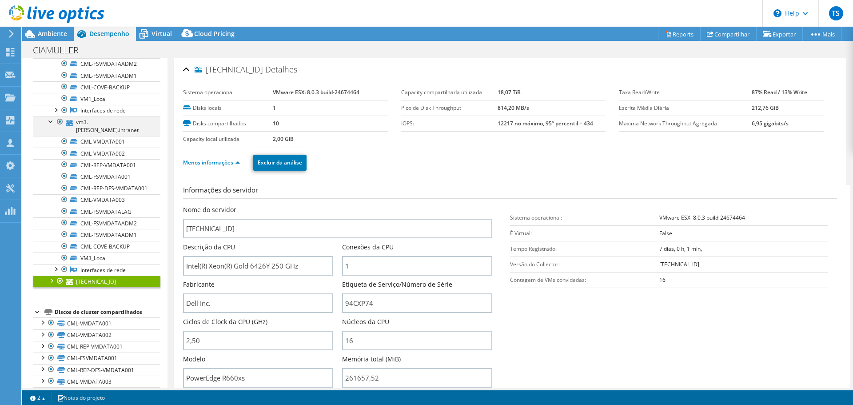
click at [50, 120] on div at bounding box center [51, 120] width 9 height 9
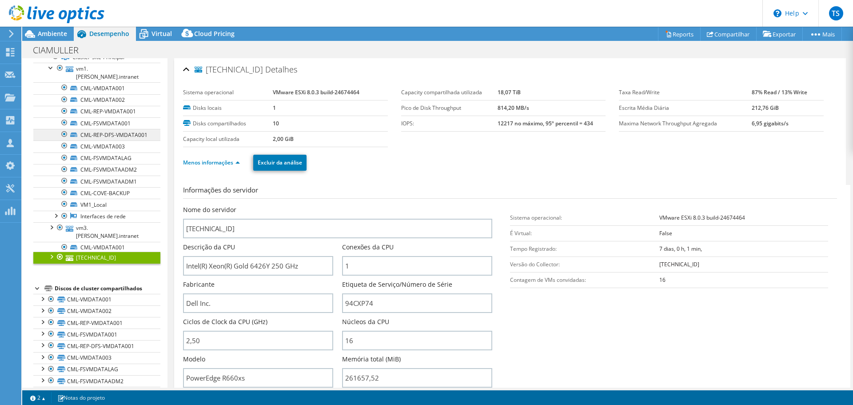
scroll to position [59, 0]
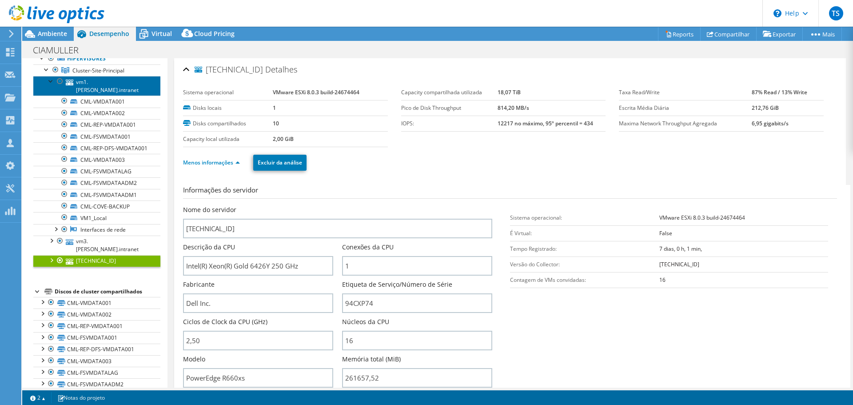
click at [46, 82] on link "vm1.[PERSON_NAME].intranet" at bounding box center [96, 86] width 127 height 20
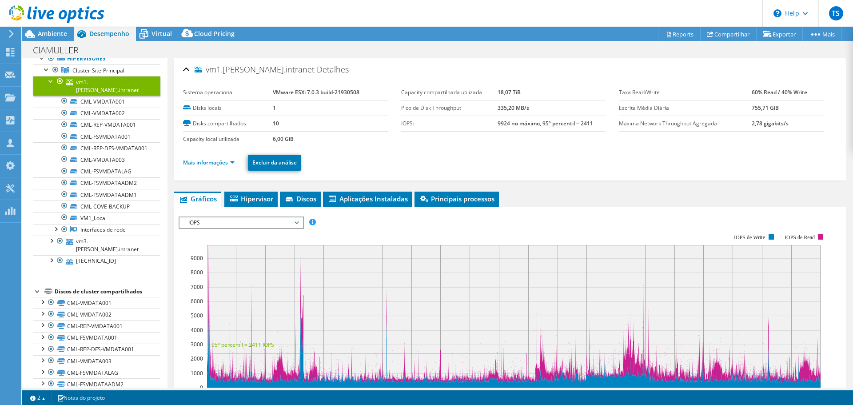
click at [48, 87] on link "vm1.[PERSON_NAME].intranet" at bounding box center [96, 86] width 127 height 20
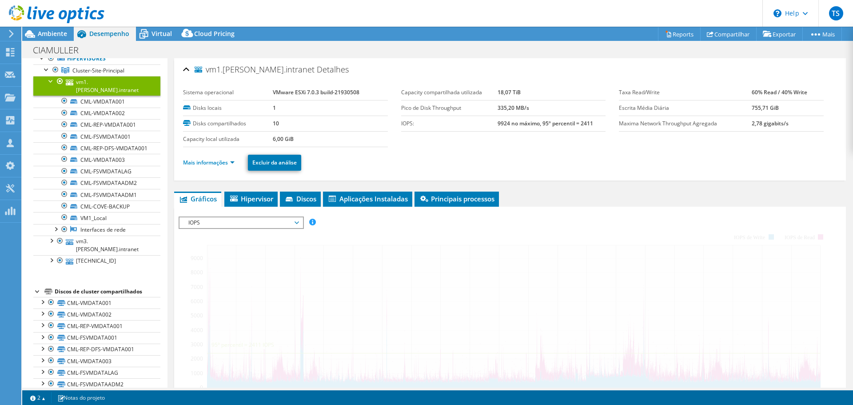
click at [47, 86] on li "vm1.[PERSON_NAME].intranet CML-VMDATA001 CML-VMDATA002" at bounding box center [96, 155] width 127 height 159
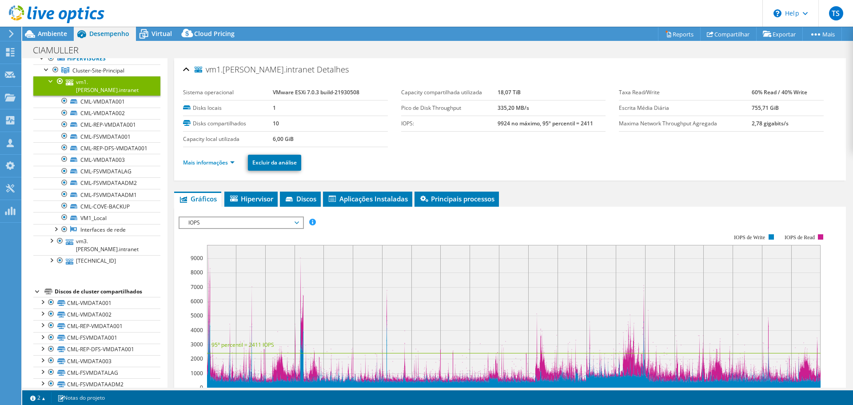
click at [48, 81] on div at bounding box center [51, 80] width 9 height 9
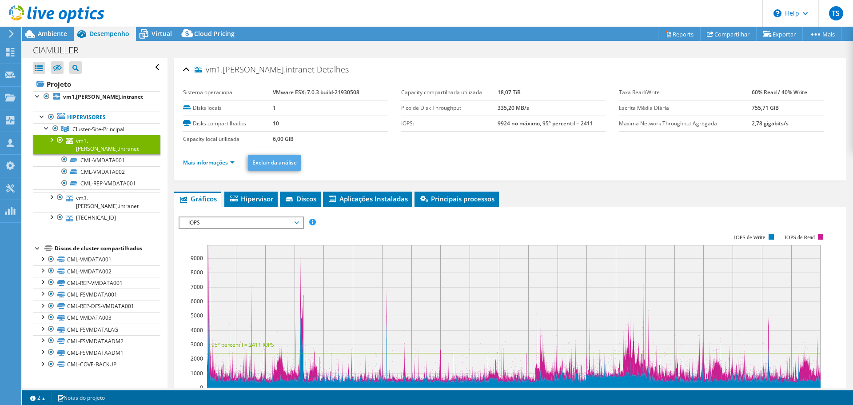
scroll to position [0, 0]
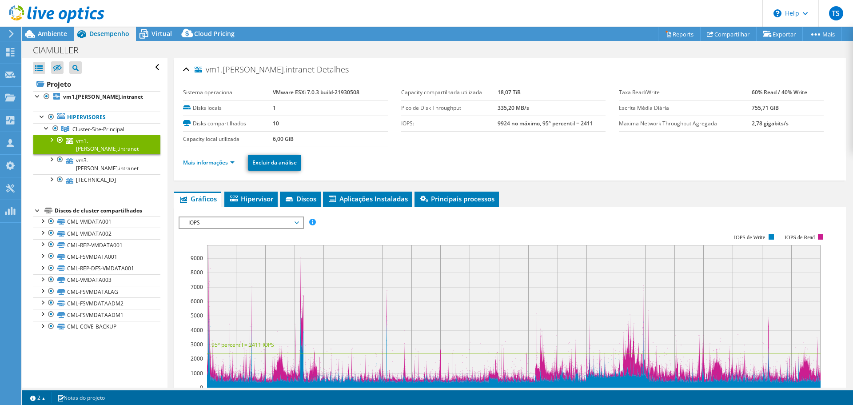
click at [49, 142] on div at bounding box center [51, 139] width 9 height 9
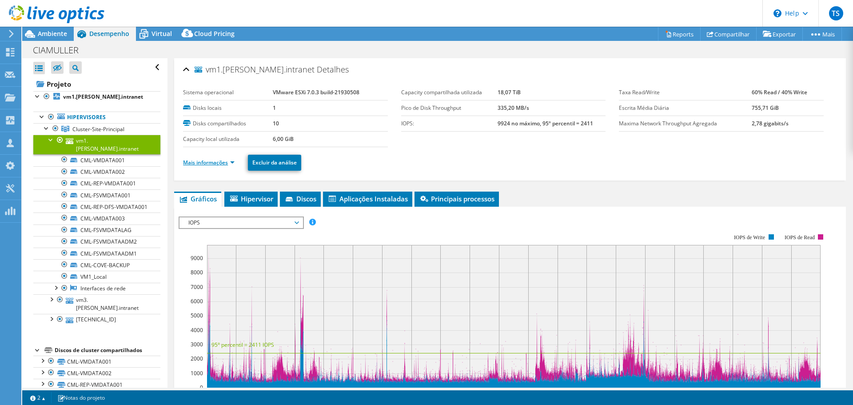
click at [211, 165] on link "Mais informações" at bounding box center [209, 163] width 52 height 8
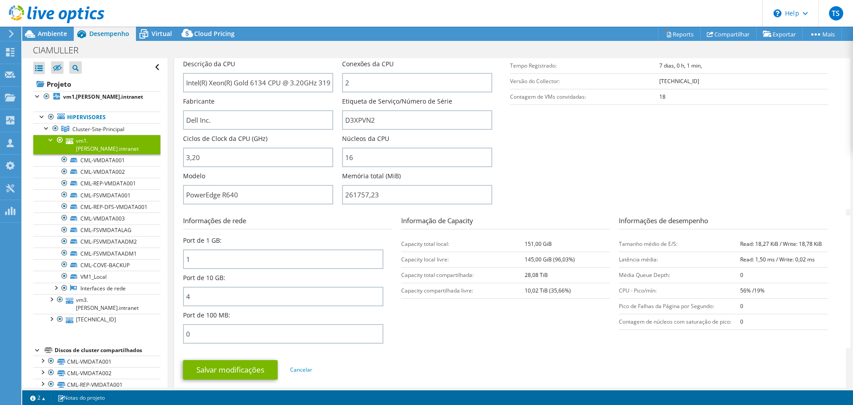
scroll to position [178, 0]
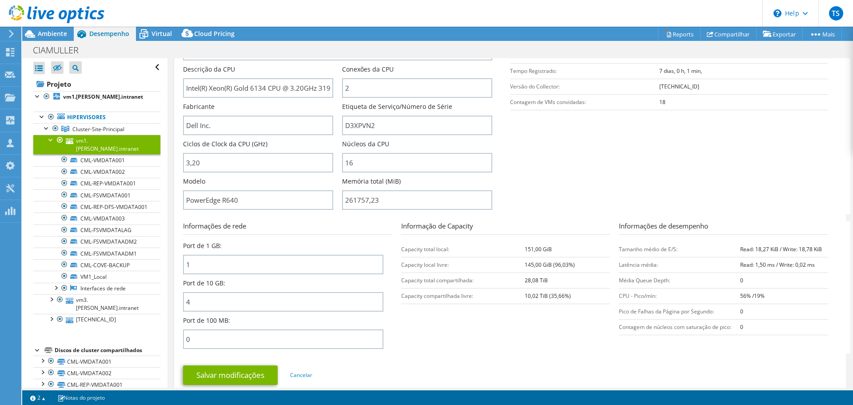
drag, startPoint x: 592, startPoint y: 150, endPoint x: 605, endPoint y: 126, distance: 27.6
click at [593, 150] on section "Informações do servidor Nome do servidor vm1.[PERSON_NAME].intranet Descrição d…" at bounding box center [512, 110] width 658 height 207
